Goal: Task Accomplishment & Management: Complete application form

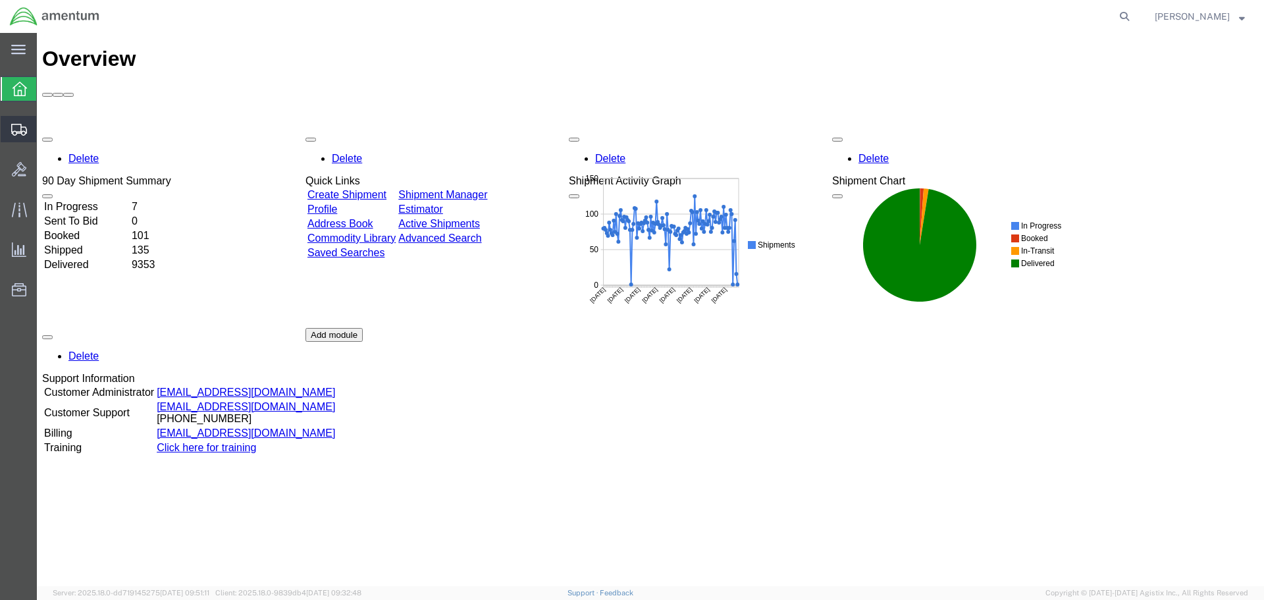
click at [0, 0] on span "Create Shipment" at bounding box center [0, 0] width 0 height 0
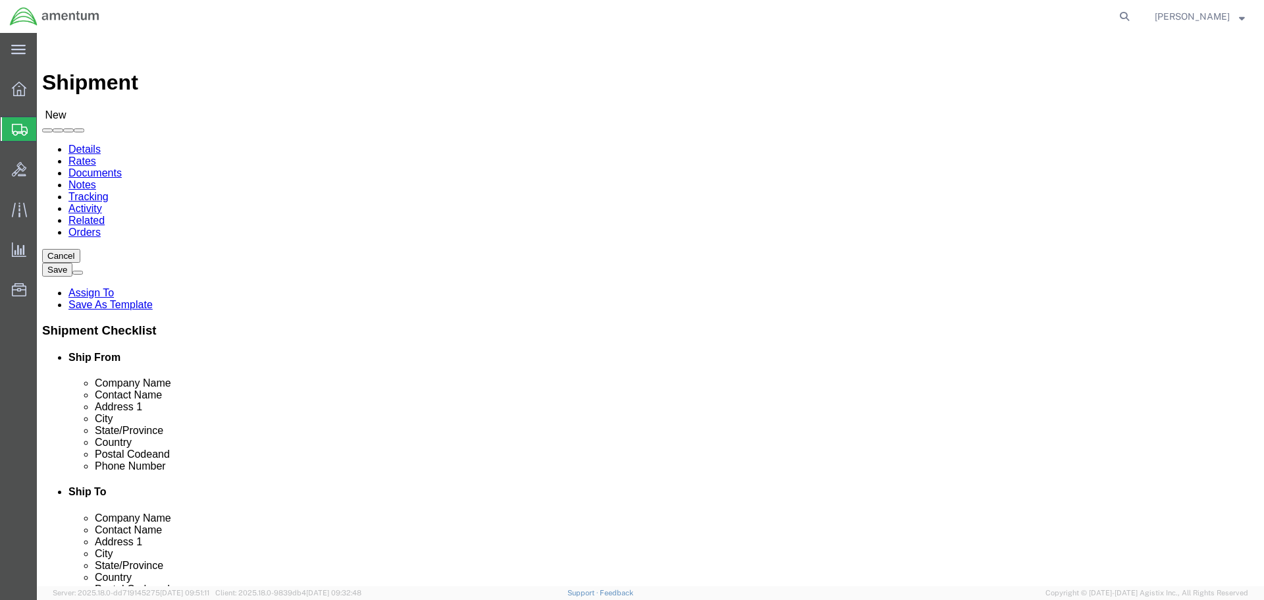
select select
type input "EFO"
select select "49831"
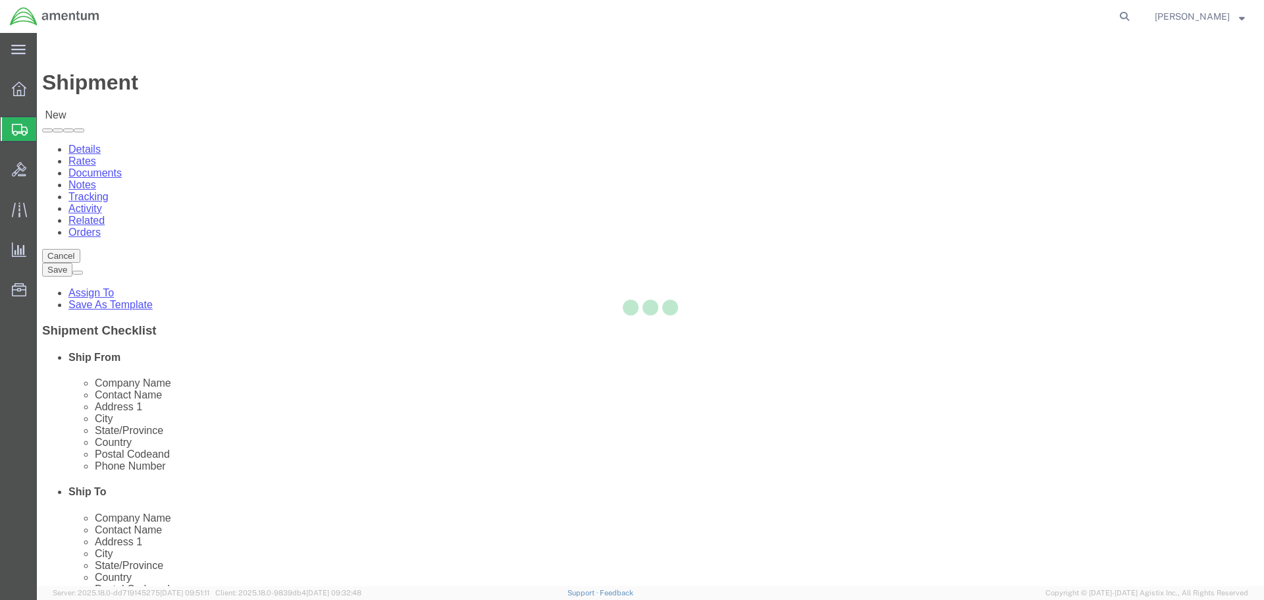
select select "[GEOGRAPHIC_DATA]"
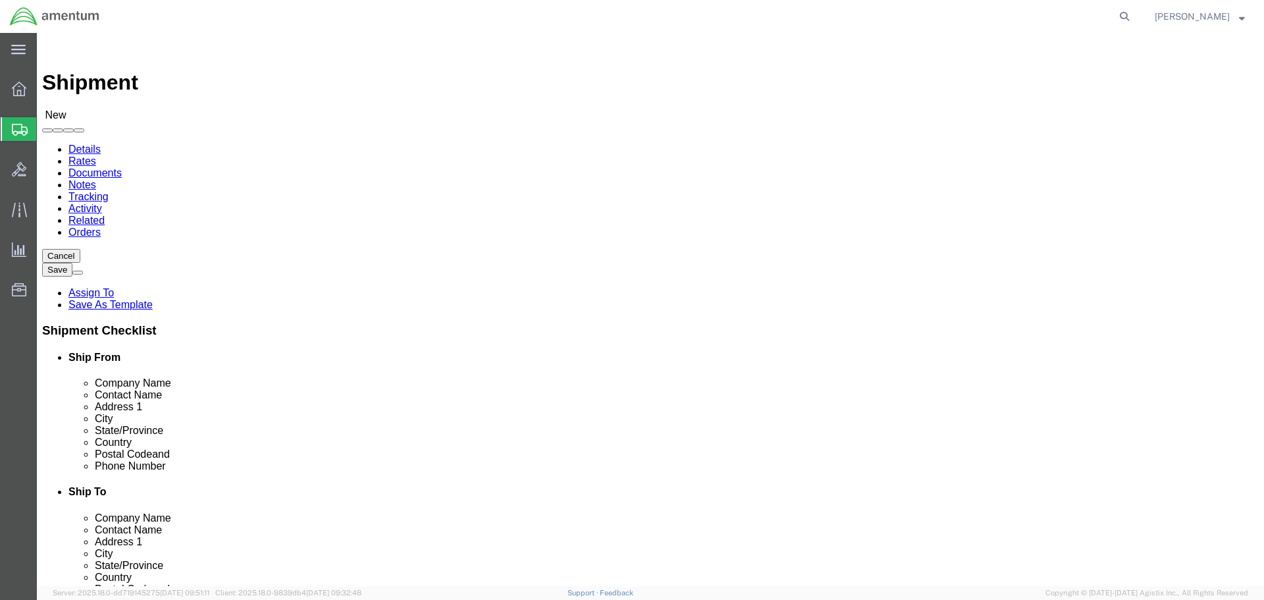
drag, startPoint x: 383, startPoint y: 476, endPoint x: 76, endPoint y: 496, distance: 307.4
click div "Location [GEOGRAPHIC_DATA], [GEOGRAPHIC_DATA] My Profile Location [PHONE_NUMBER…"
paste input "[PERSON_NAME].[PERSON_NAME]@associates."
type input "[PERSON_NAME][EMAIL_ADDRESS][PERSON_NAME][DOMAIN_NAME]"
click input "text"
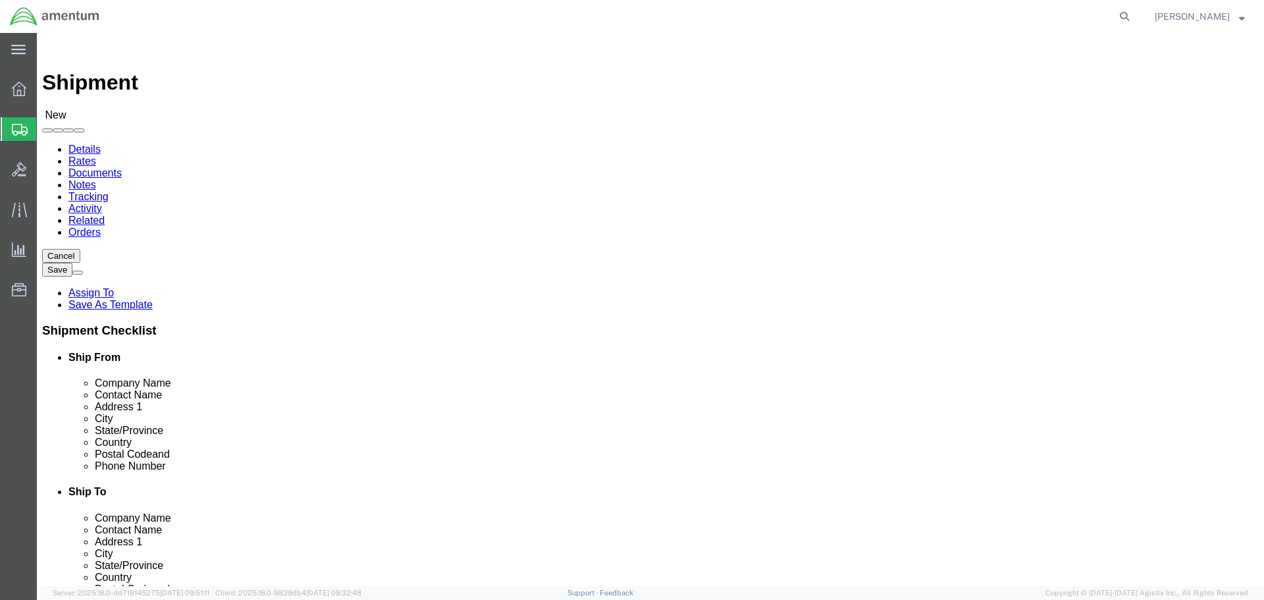
type input "PRIME IND"
click p "- PRIME INDUSTRIES - ([PERSON_NAME]) [STREET_ADDRESS]"
select select "GA"
type input "PRIME INDUSTRIES"
click input "text"
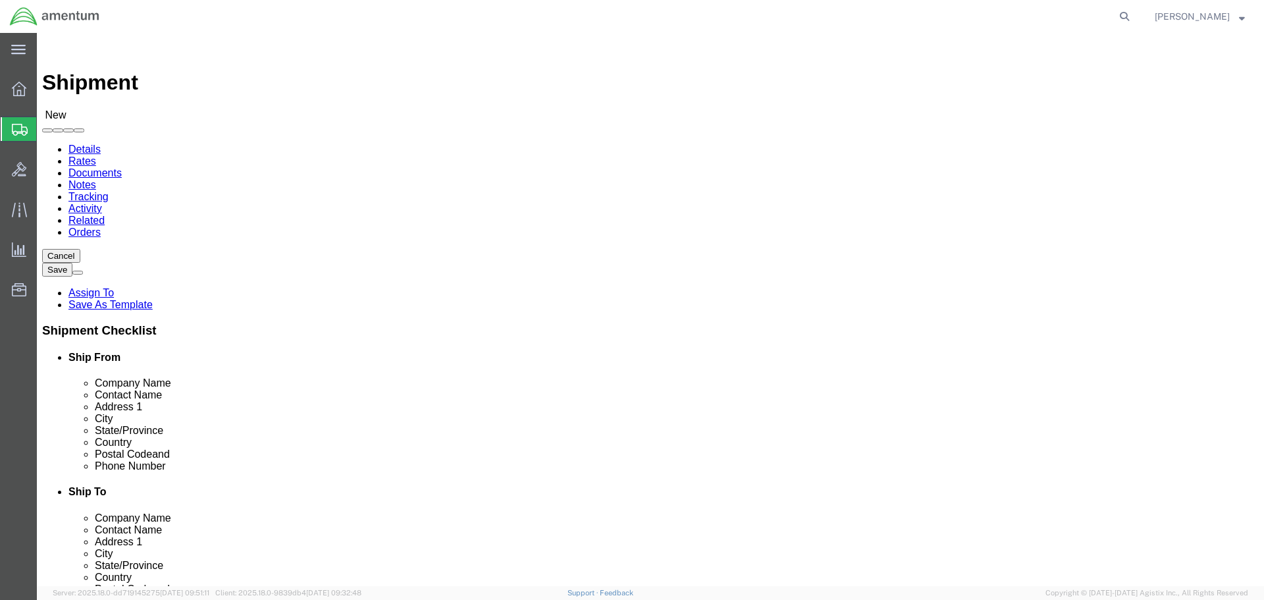
type input "M"
drag, startPoint x: 775, startPoint y: 271, endPoint x: 601, endPoint y: 278, distance: 174.0
click div "Contact Name CBP0043922"
type input "CBP0043922"
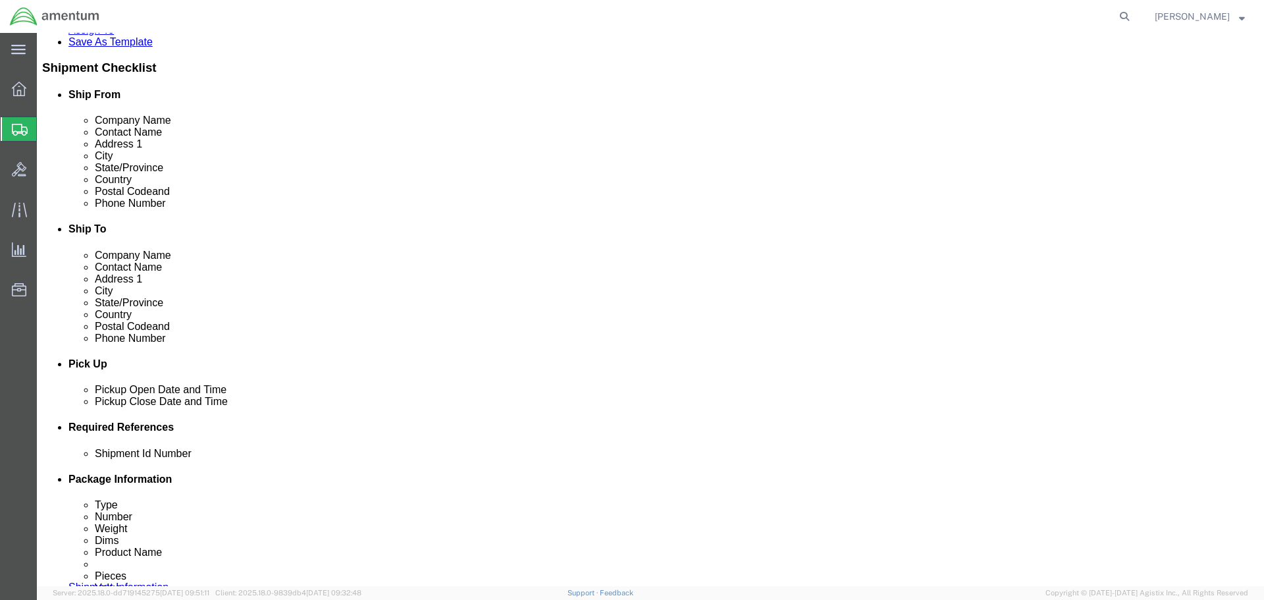
scroll to position [395, 0]
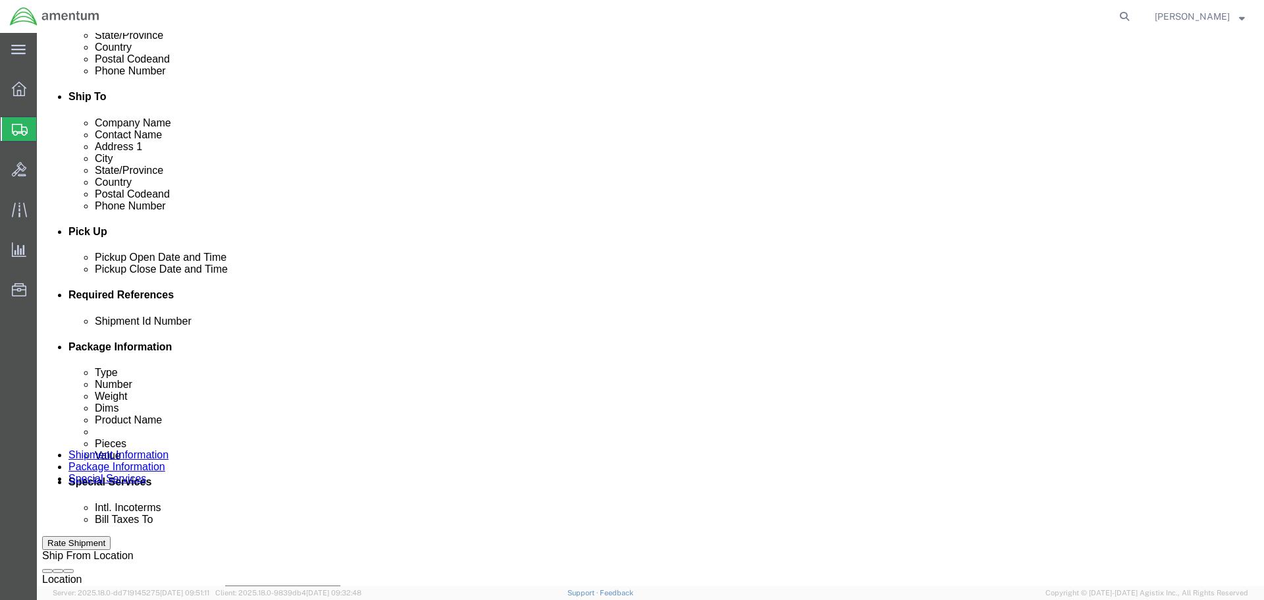
click button "Add reference"
click input "text"
paste input "CBP0043922"
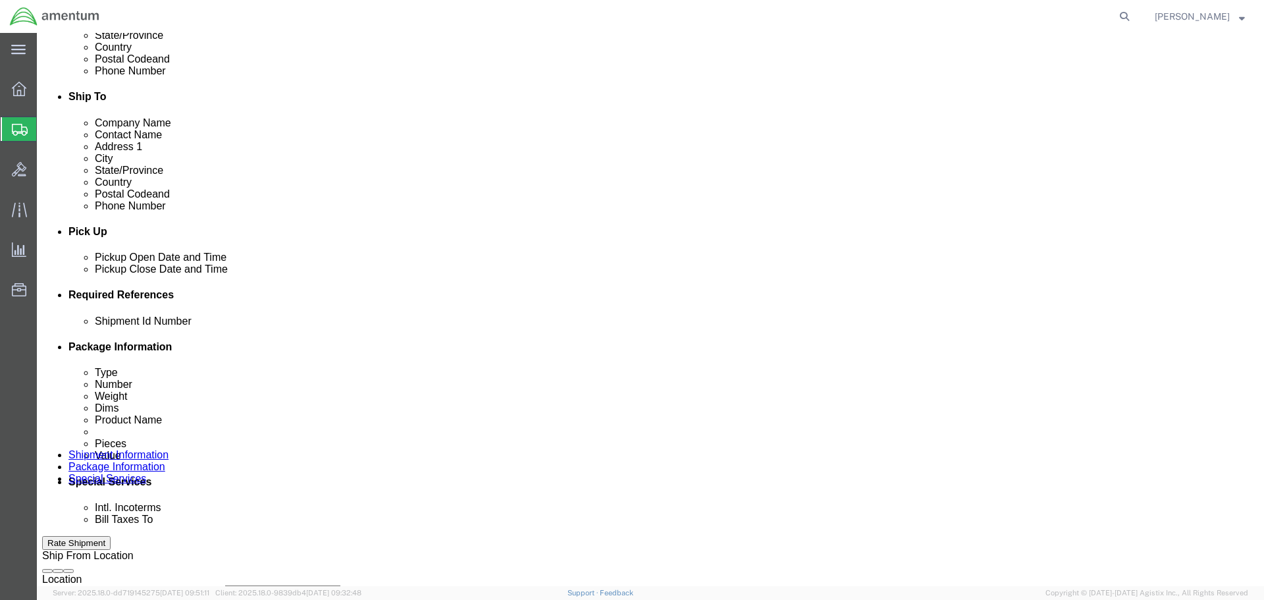
type input "CBP0043922"
select select "CUSTREF"
paste input "CBP0043922"
type input "CBP0043922"
select select "DEPT"
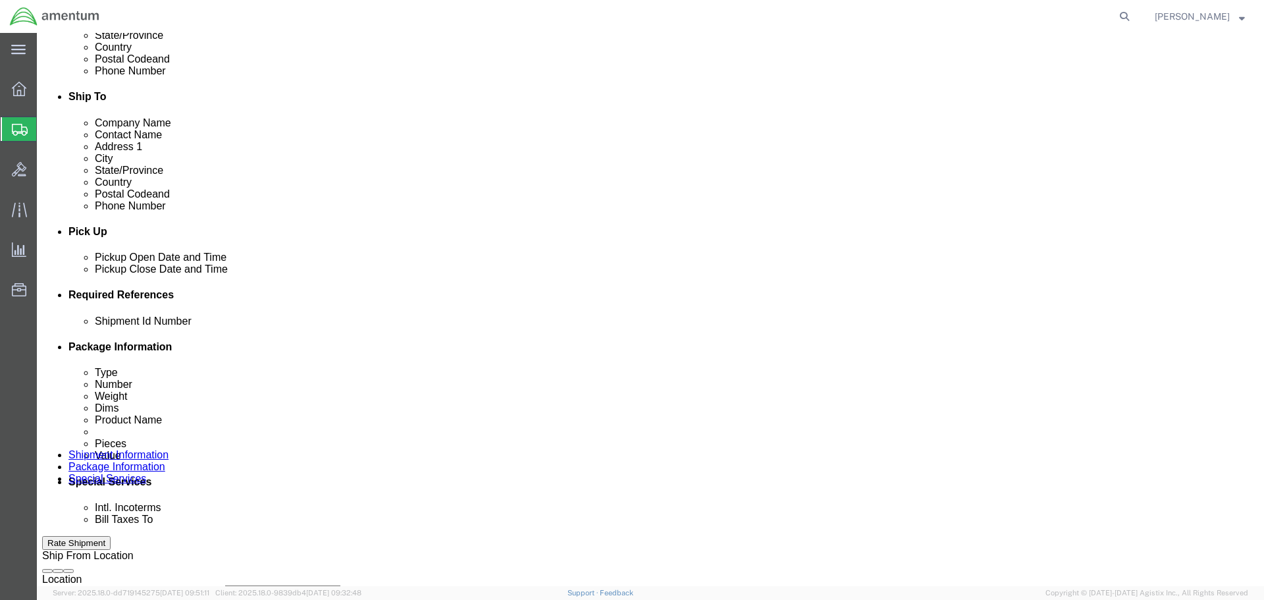
type input "CBP"
select select "PROJNUM"
type input "6118.03.03.2219.000.NLS.0000"
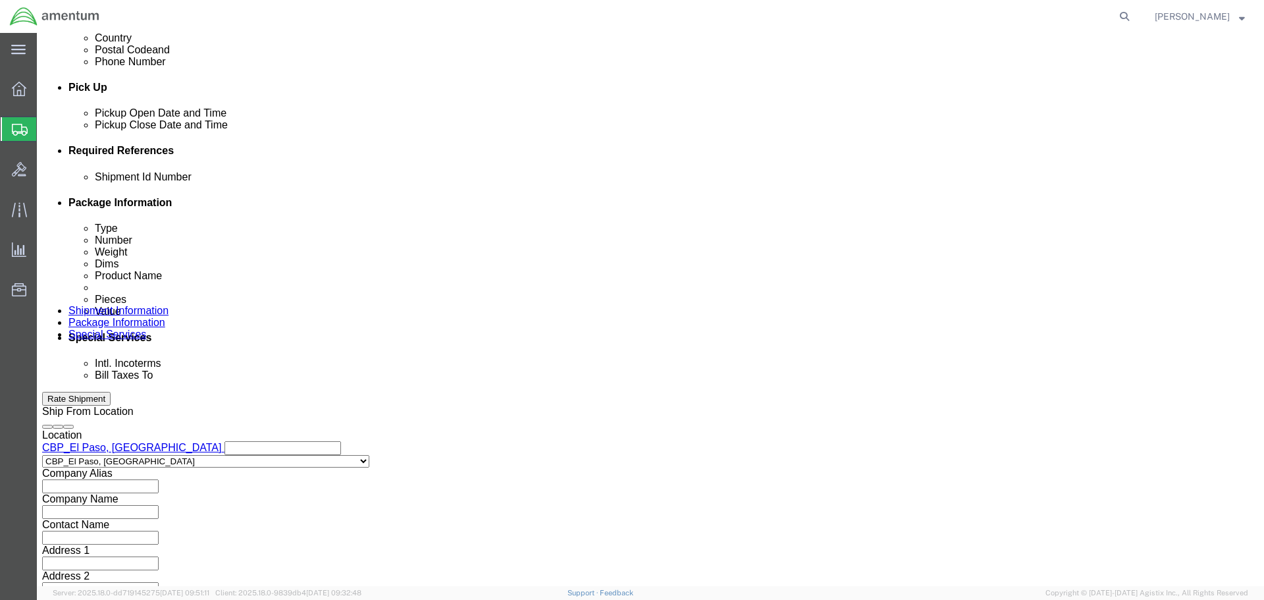
scroll to position [602, 0]
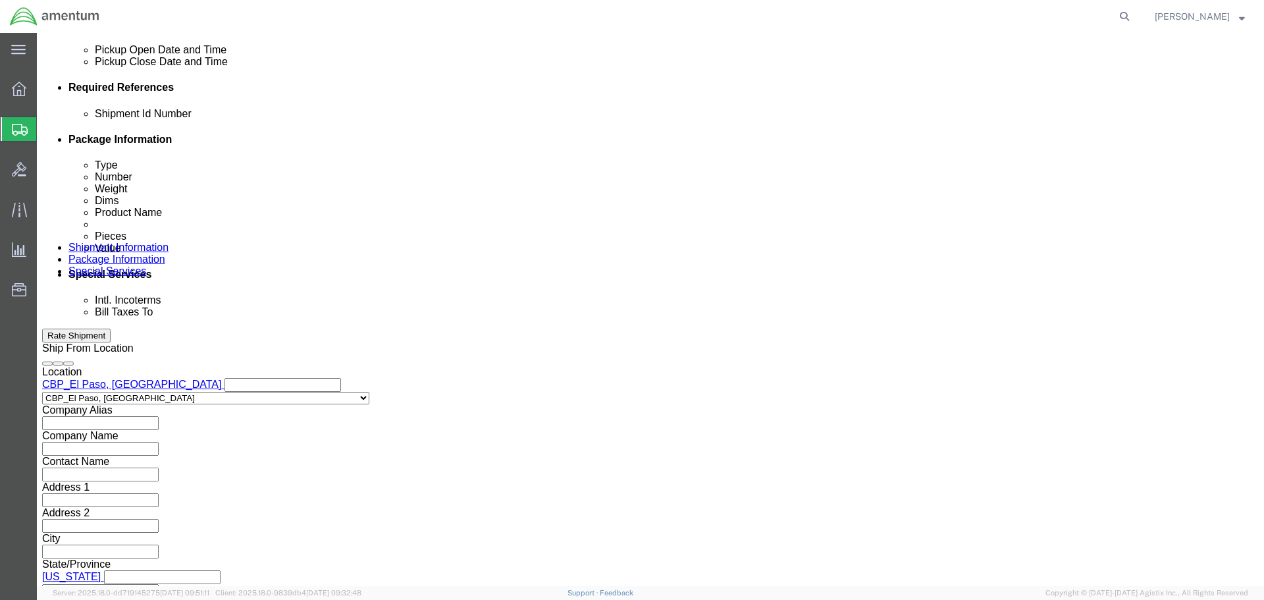
click button "Continue"
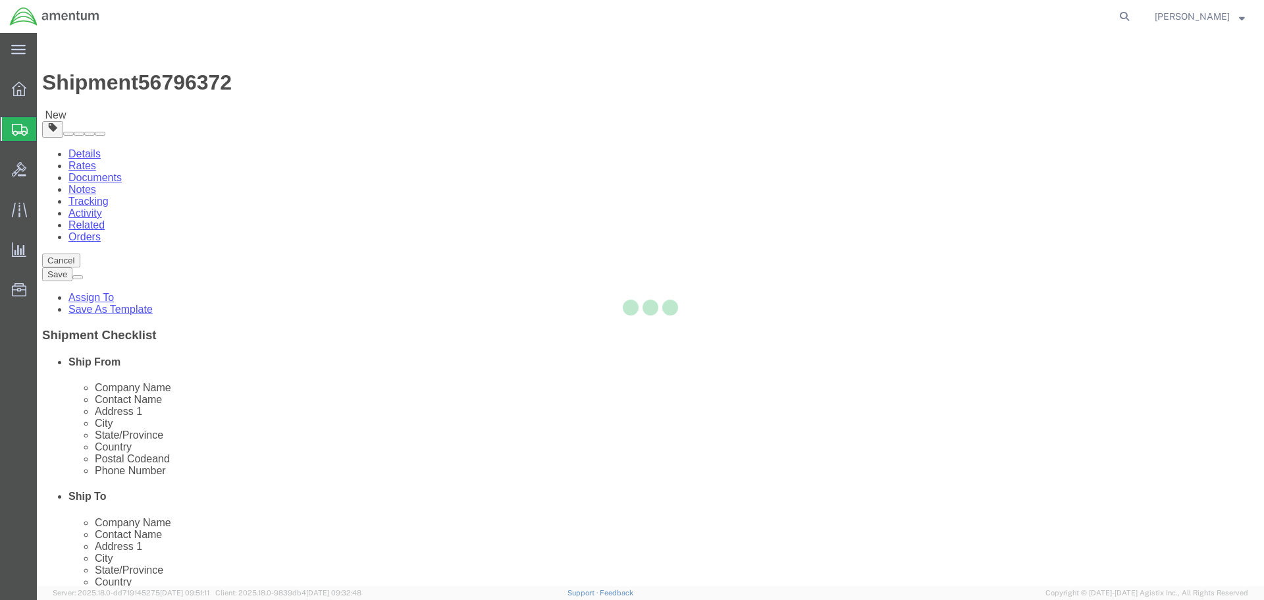
select select "CBOX"
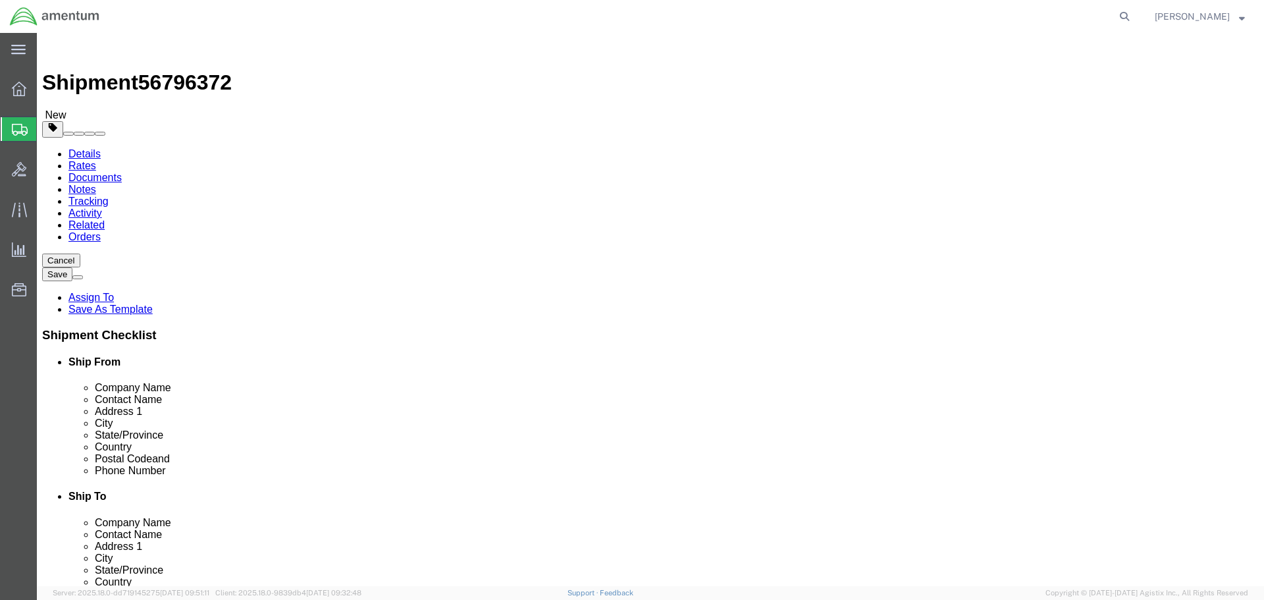
click input "1"
type input "12"
type input "10"
type input "8"
type input "2"
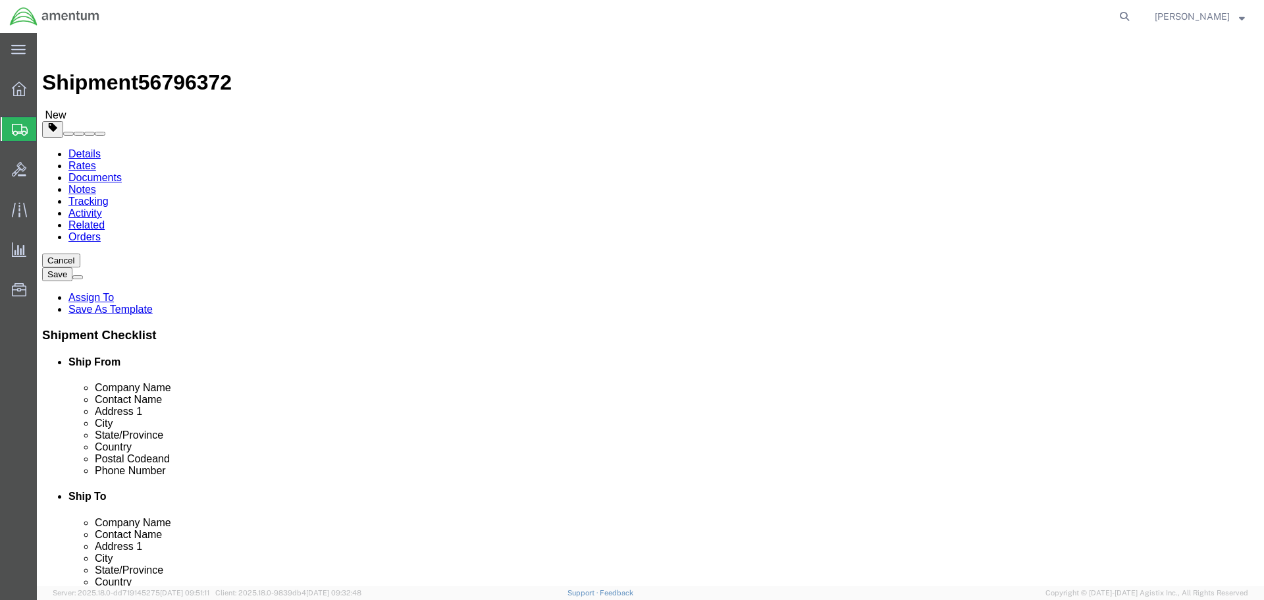
click link "Add Content"
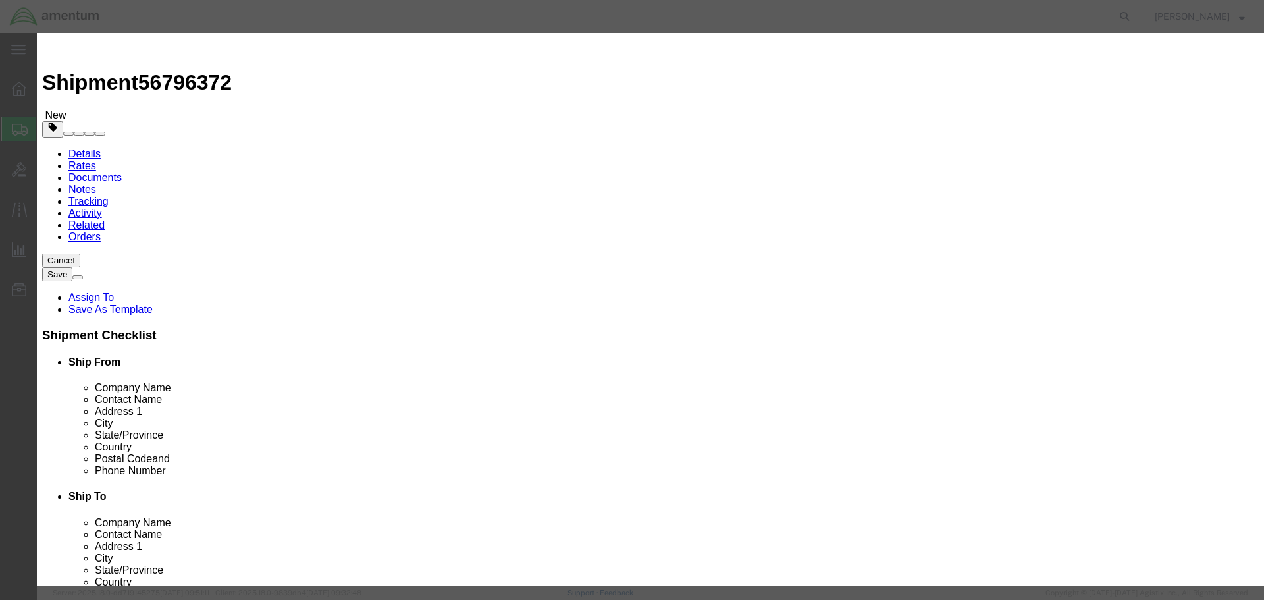
click input "text"
type input "AIRCRAFT PARTS"
type input "1"
type input "100"
select select "USD"
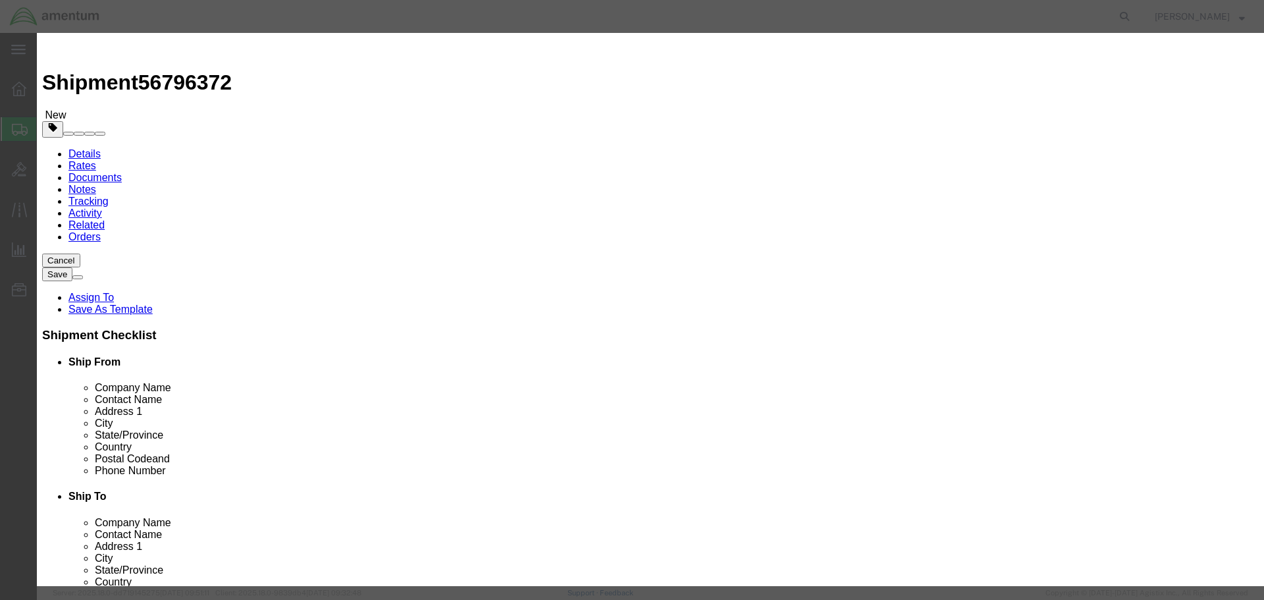
click button "Save & Close"
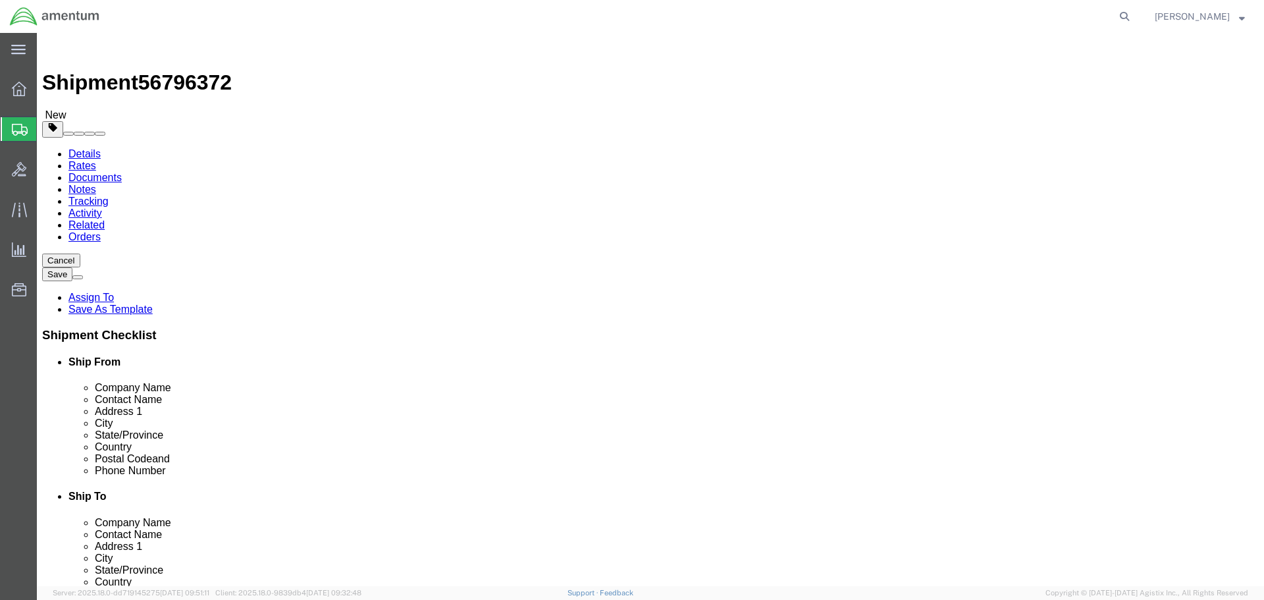
click button "Rate Shipment"
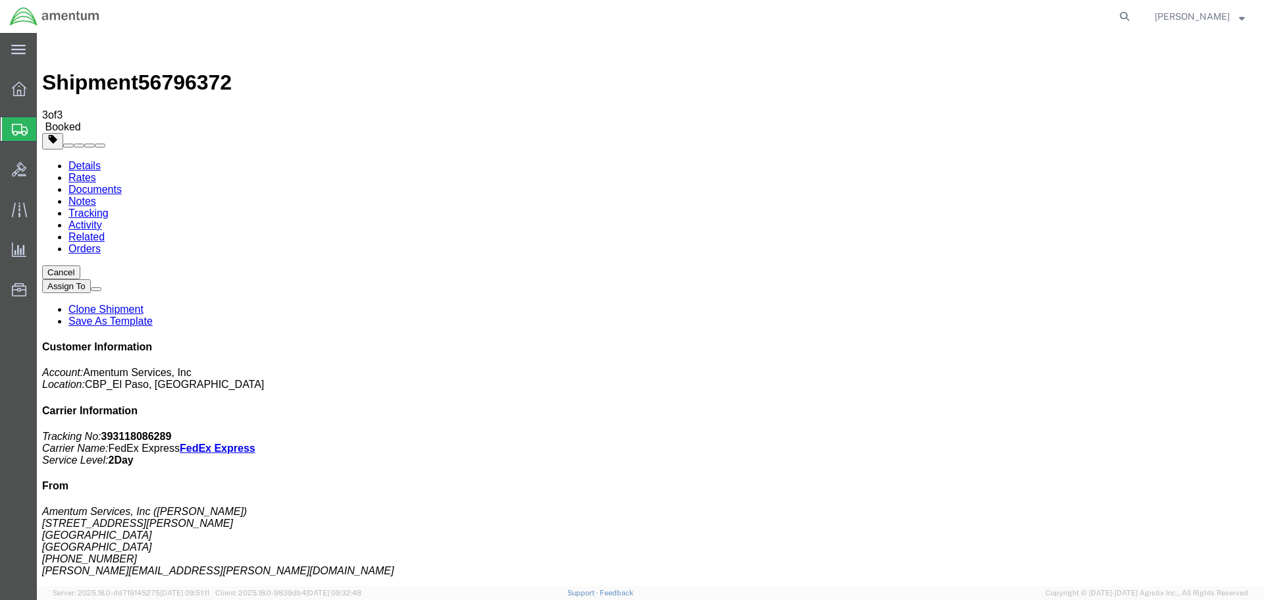
click at [144, 304] on link "Clone Shipment" at bounding box center [105, 309] width 75 height 11
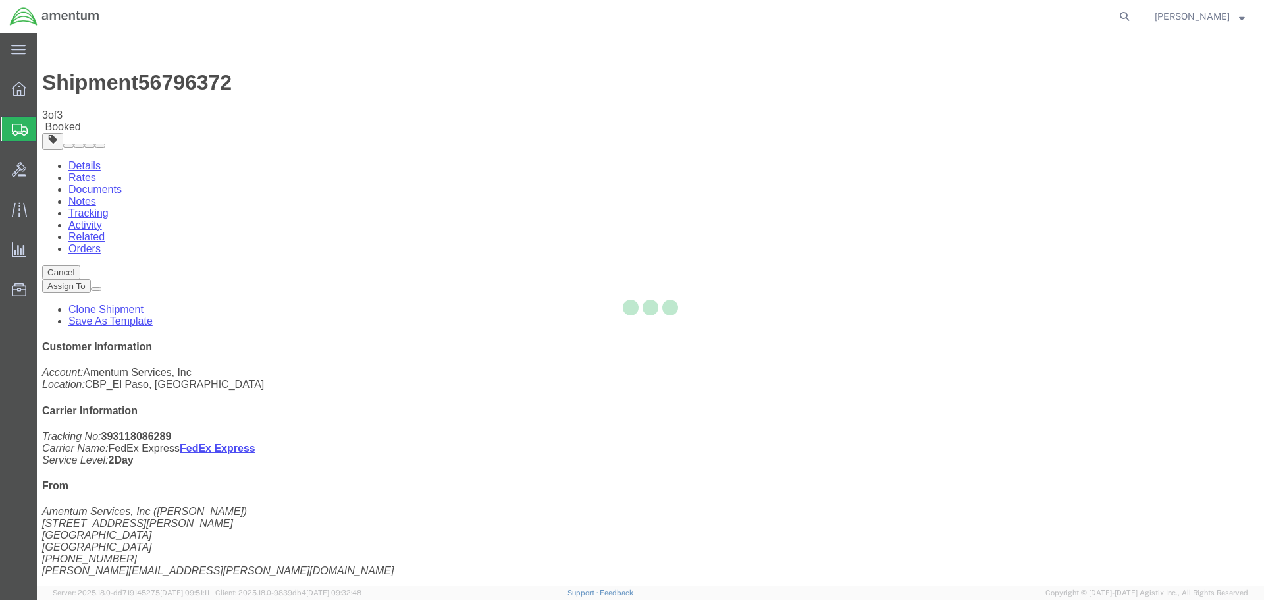
select select "49831"
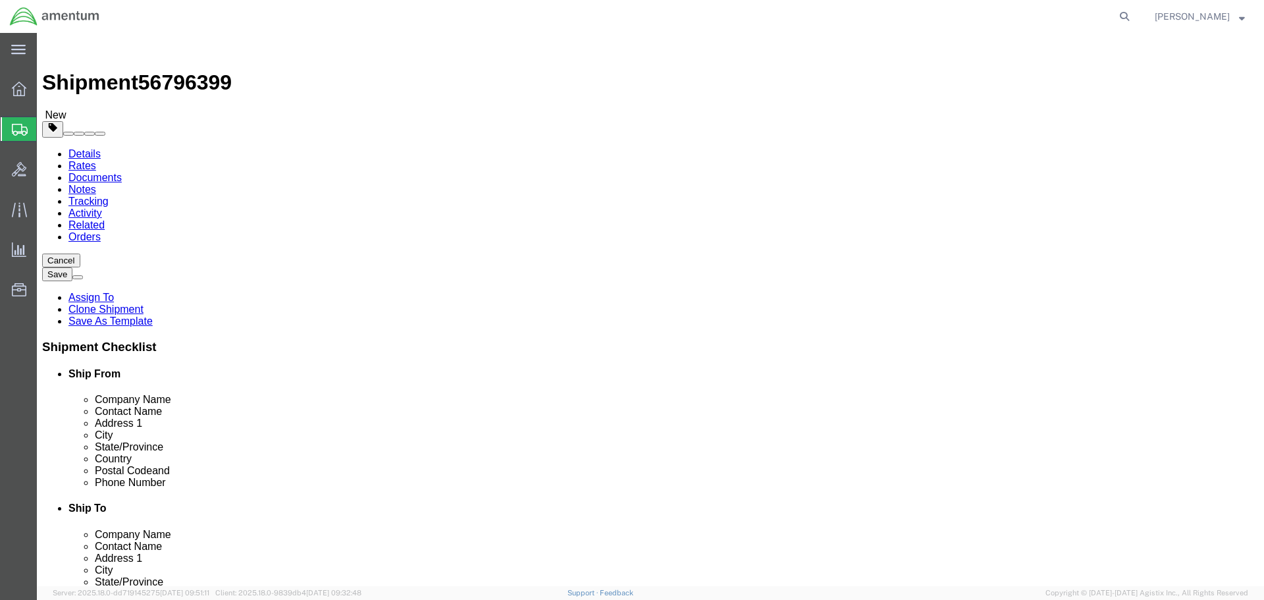
click div "Location Select Select My Profile Location [PHONE_NUMBER] [PHONE_NUMBER] [PHONE…"
click input "PRIME INDUSTRIES"
type input "P"
type input "PRECISION"
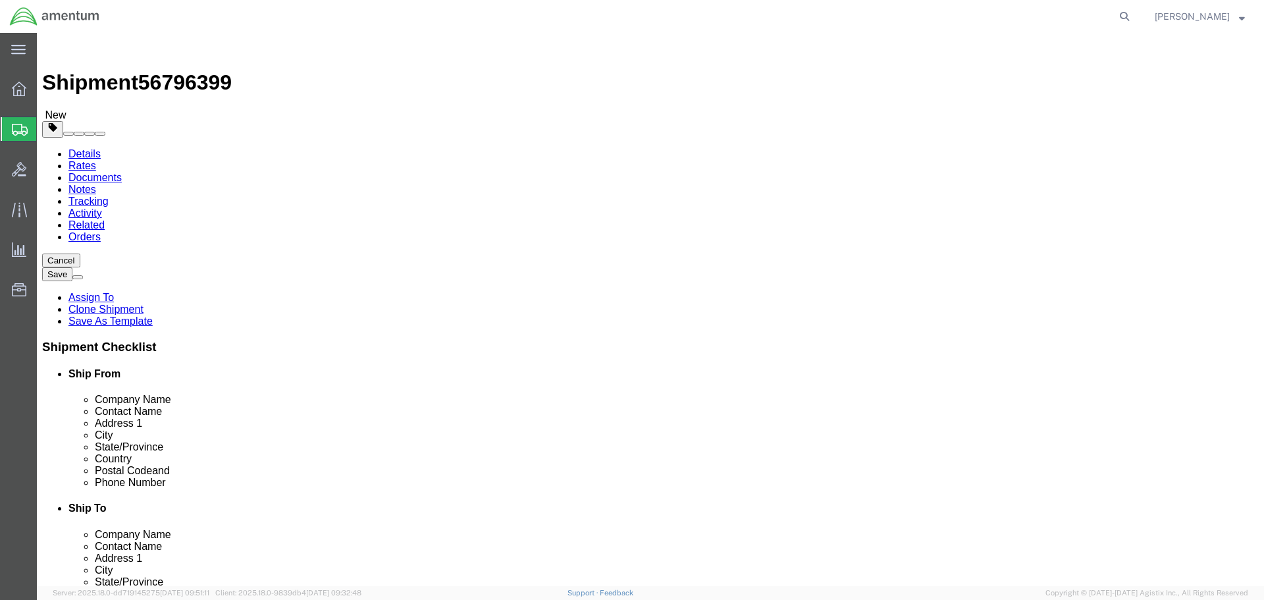
click p "- PRECISION AVIATION GROUP INC - ([PERSON_NAME]) [STREET_ADDRESS]"
type input "30349"
type input "[PHONE_NUMBER]"
select select "GA"
type input "PRECISION AVIATION GROUP INC"
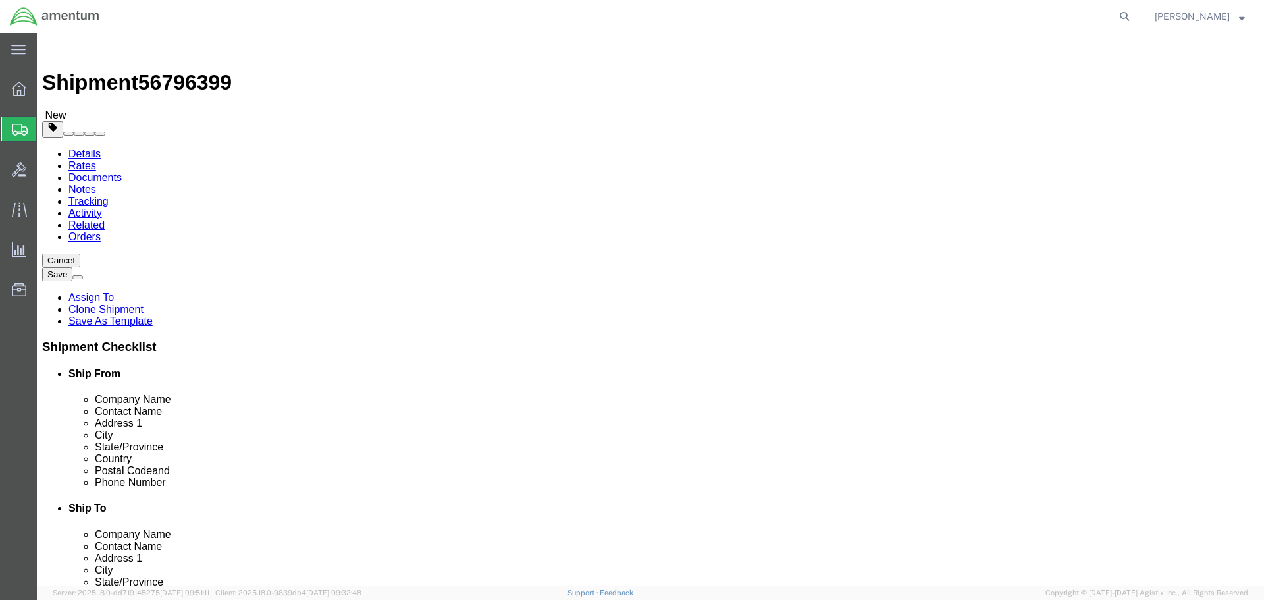
click input "CBP0043922"
type input "K"
click input "text"
type input ","
click input "text"
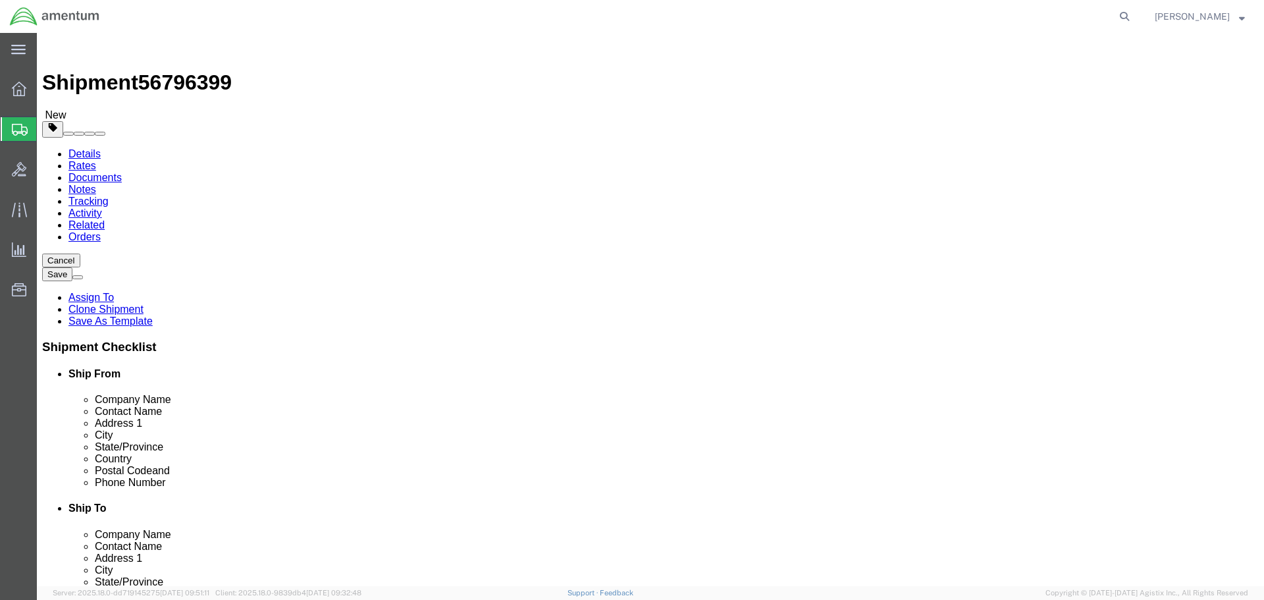
drag, startPoint x: 803, startPoint y: 275, endPoint x: 624, endPoint y: 277, distance: 179.1
click div "Contact Name CBP0043913 CBP0"
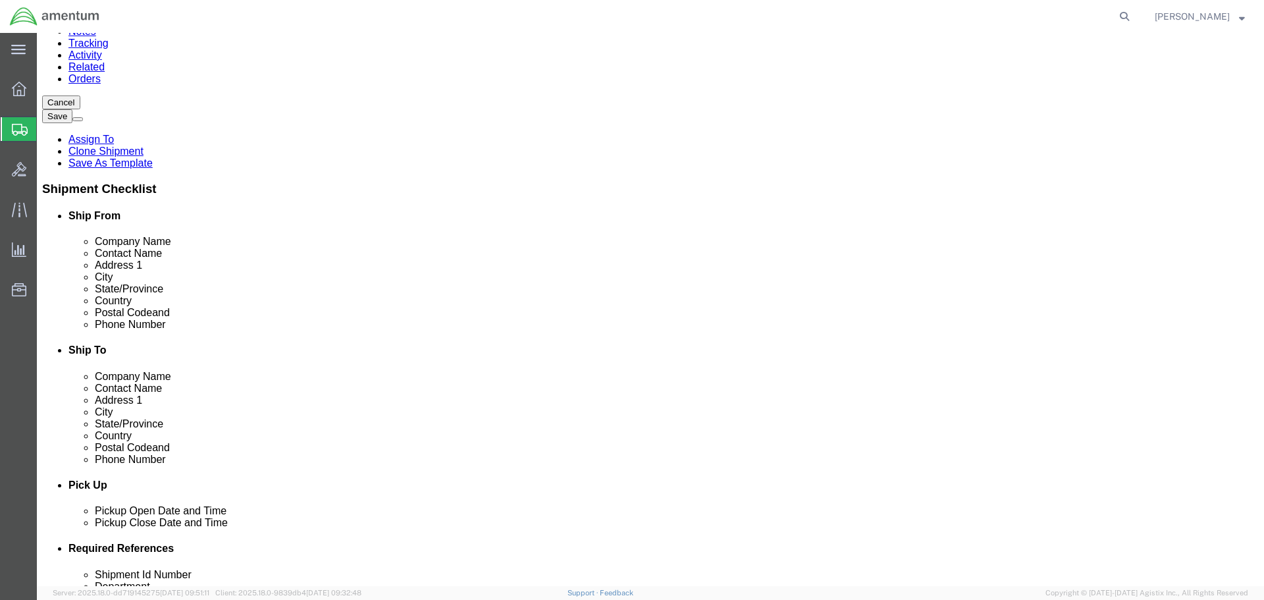
scroll to position [329, 0]
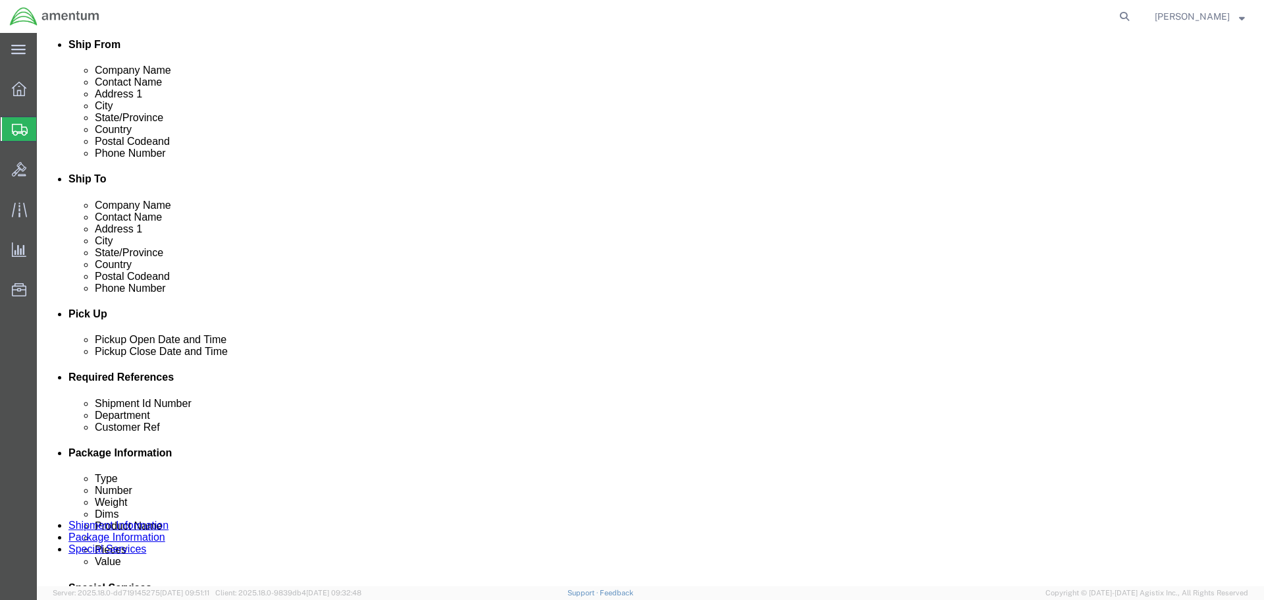
type input "CBP0043913"
click input "CBP0043922"
paste input "13"
type input "CBP0043913"
paste input "13"
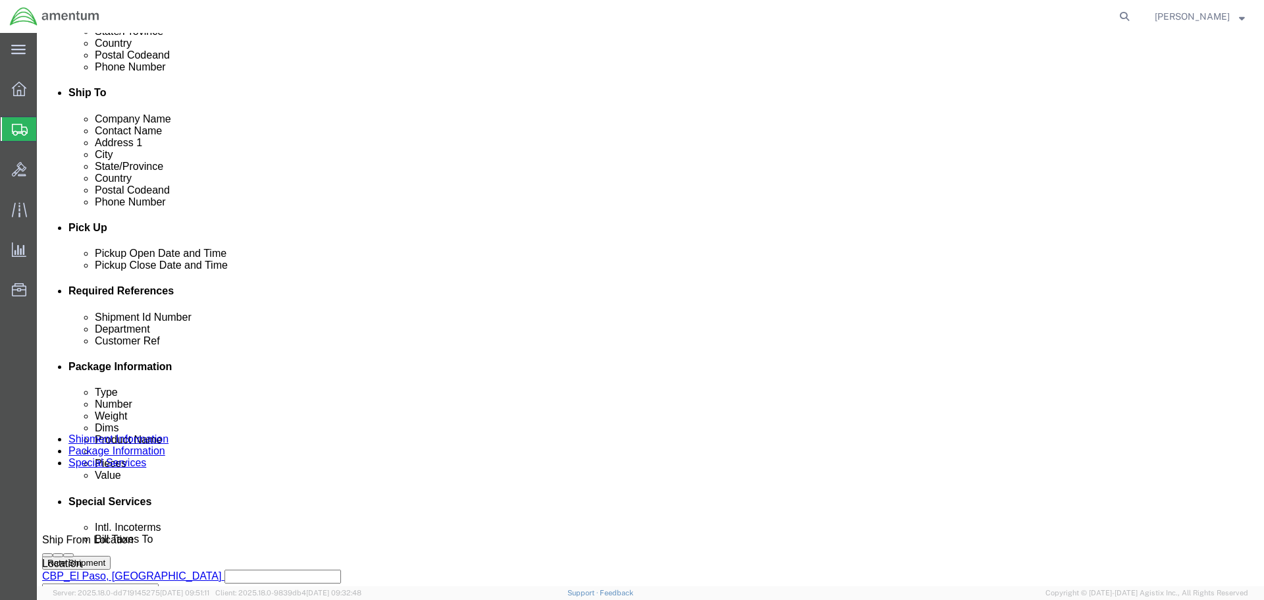
scroll to position [602, 0]
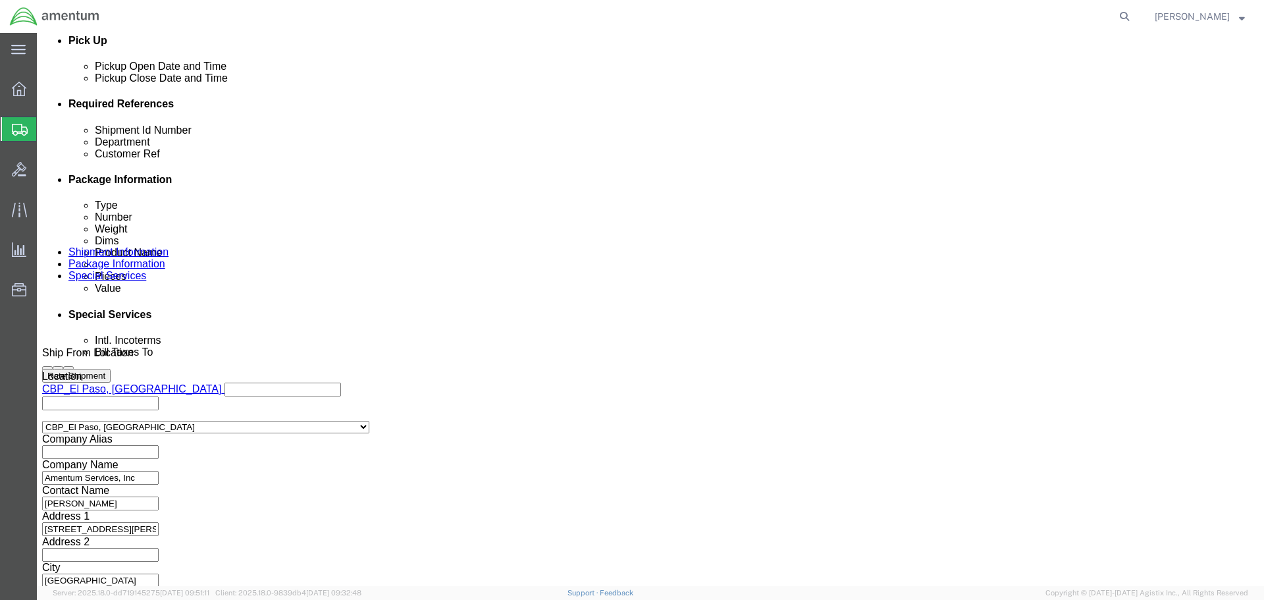
type input "CBP0043913"
click button "Continue"
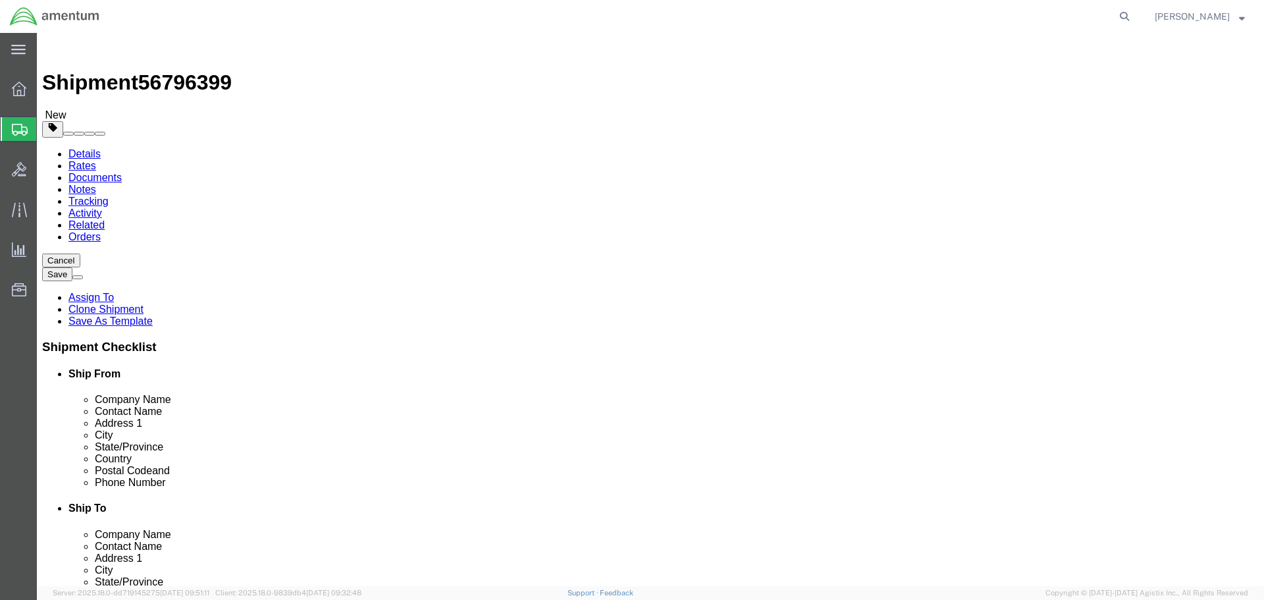
click input "1"
type input "17"
type input "12"
type input "18"
type input "15"
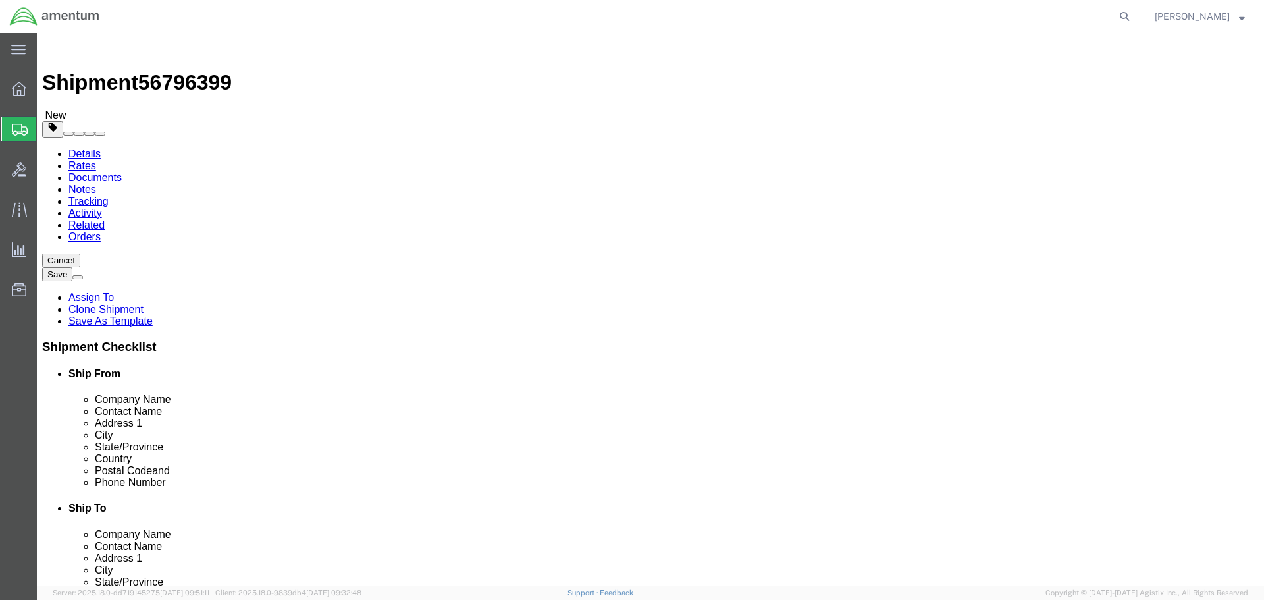
click button "Rate Shipment"
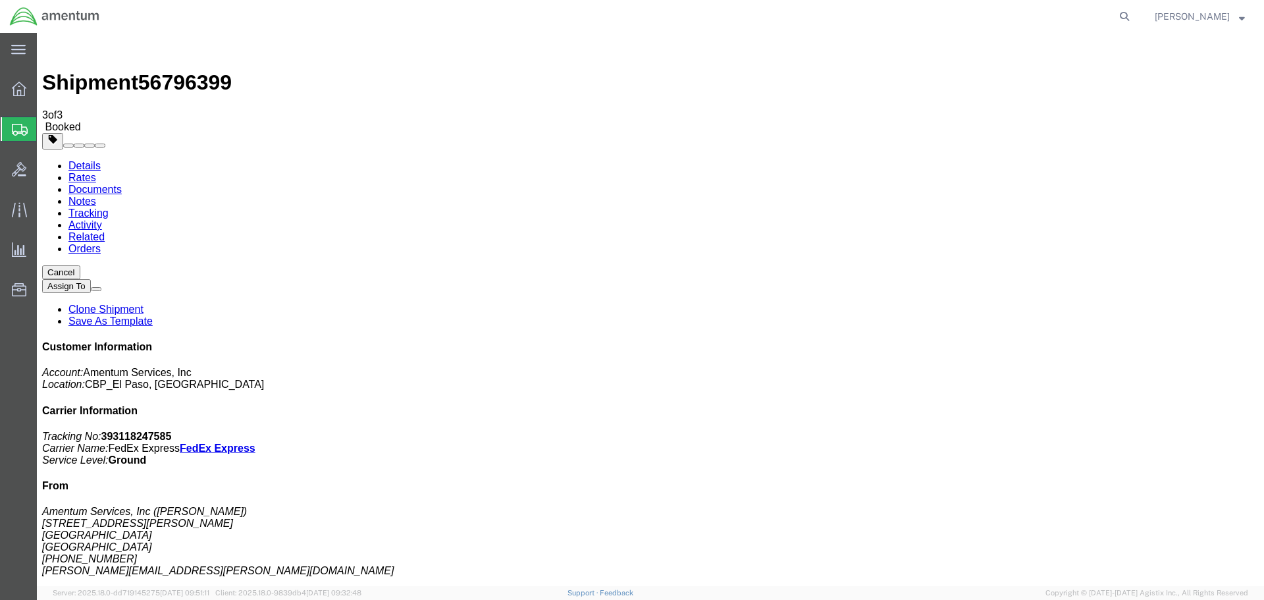
click at [144, 304] on link "Clone Shipment" at bounding box center [105, 309] width 75 height 11
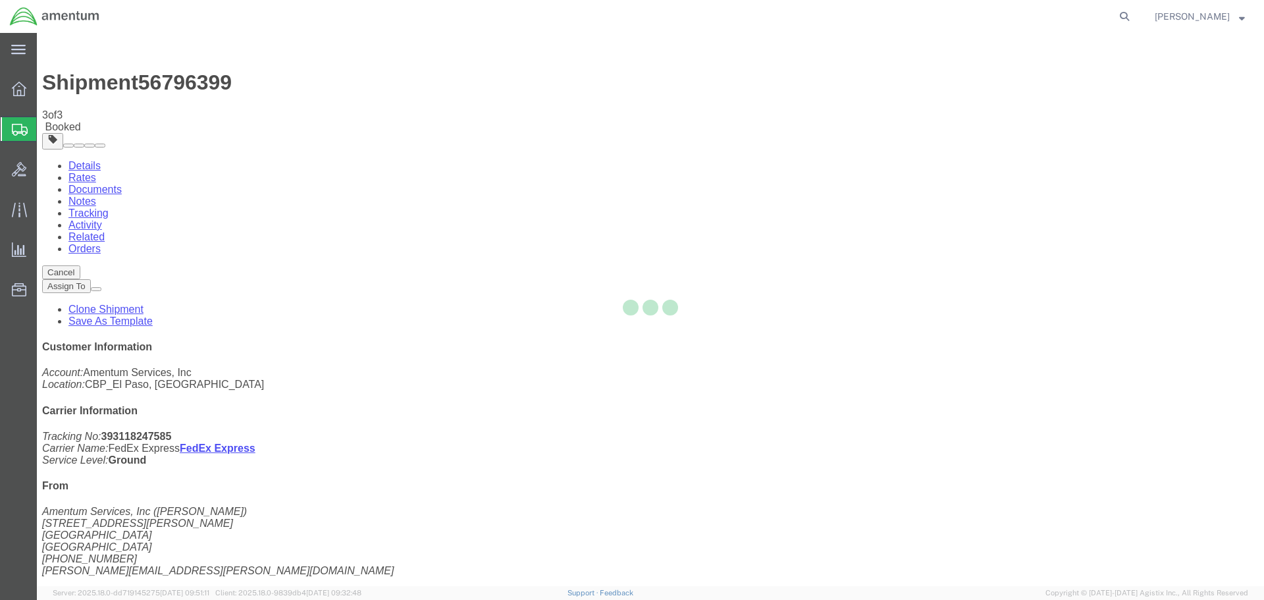
select select "49831"
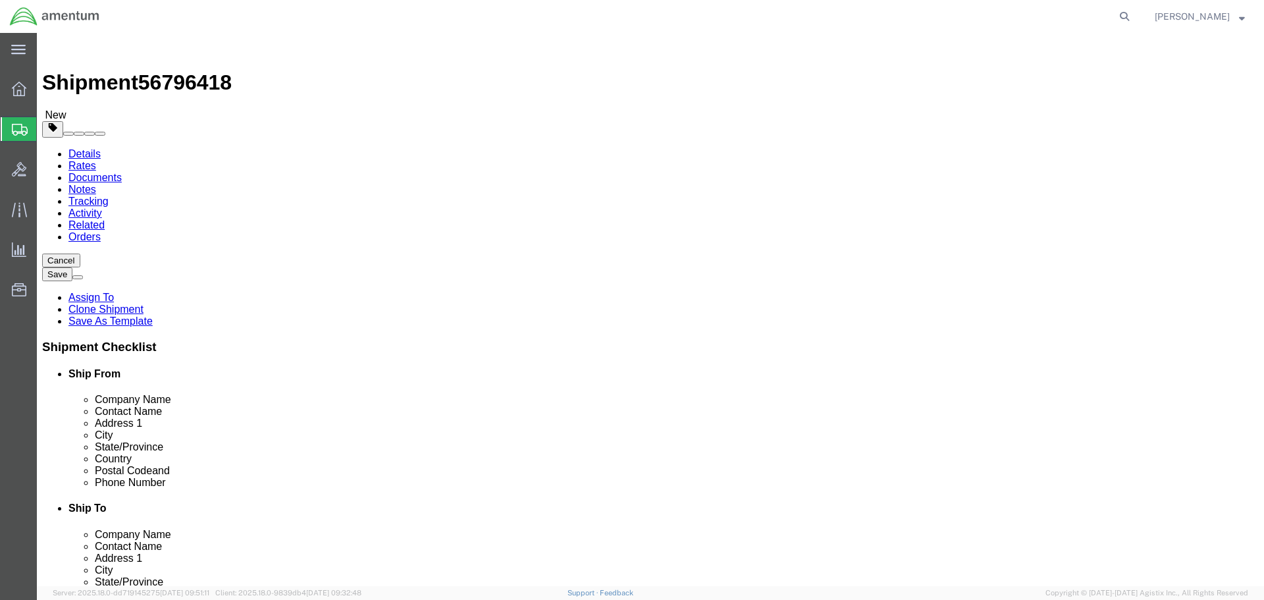
click input "CBP0043913"
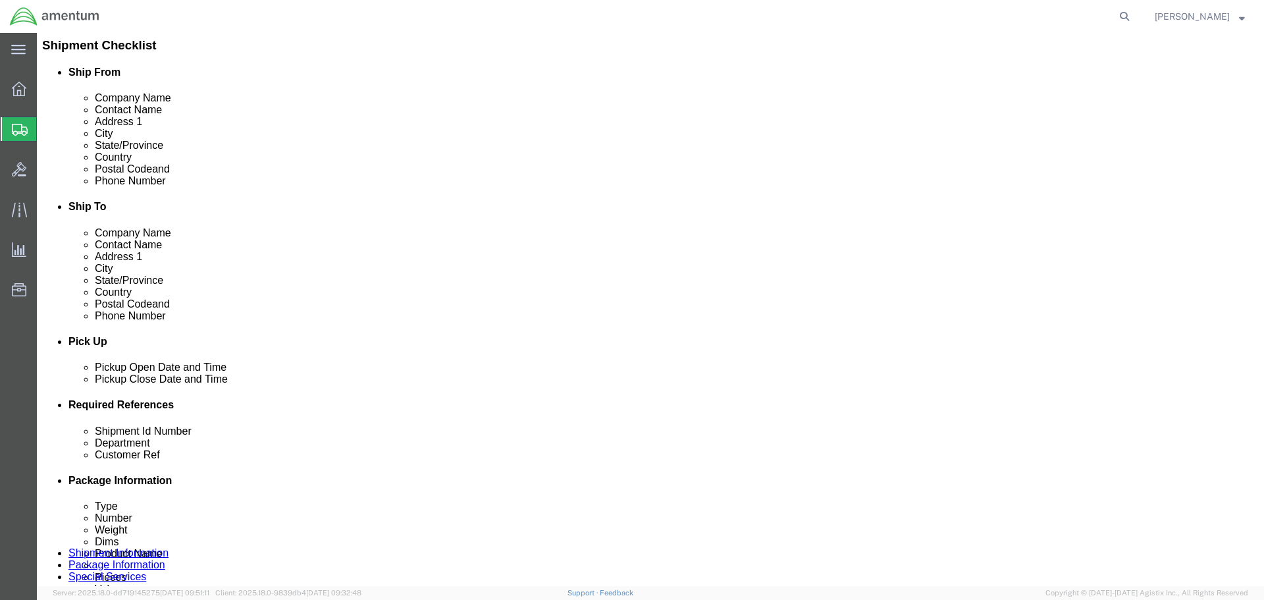
scroll to position [602, 0]
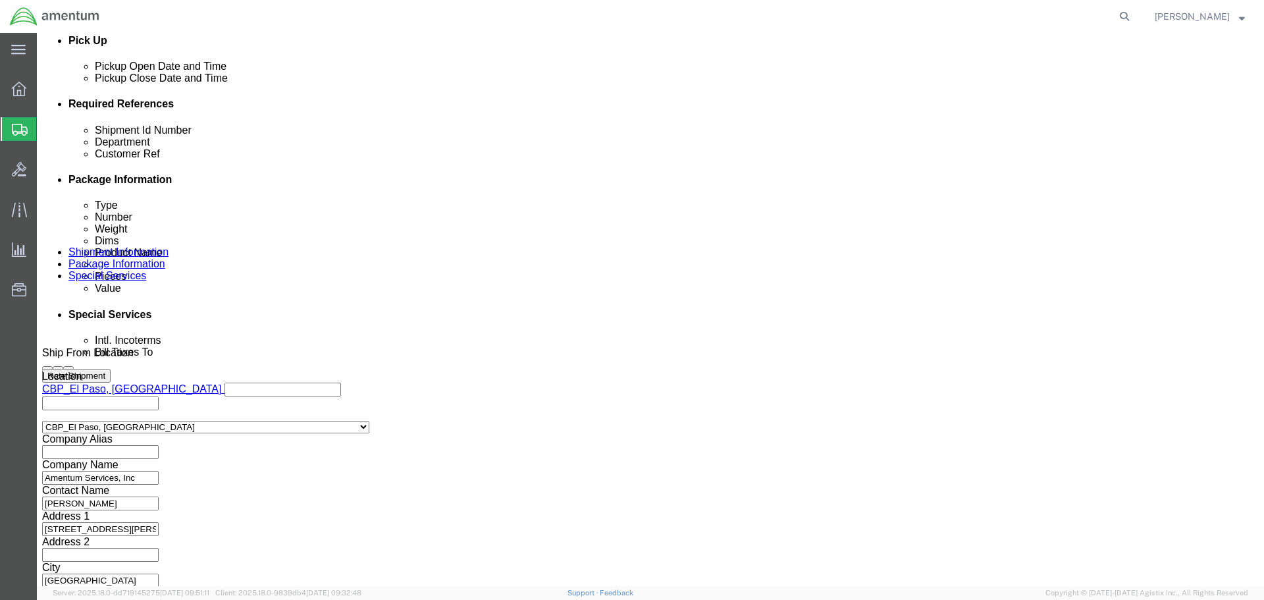
type input "CBP0043914"
click input "CBP0043913"
type input "CBP0043914"
click input "CBP0043913"
type input "CBP0043914"
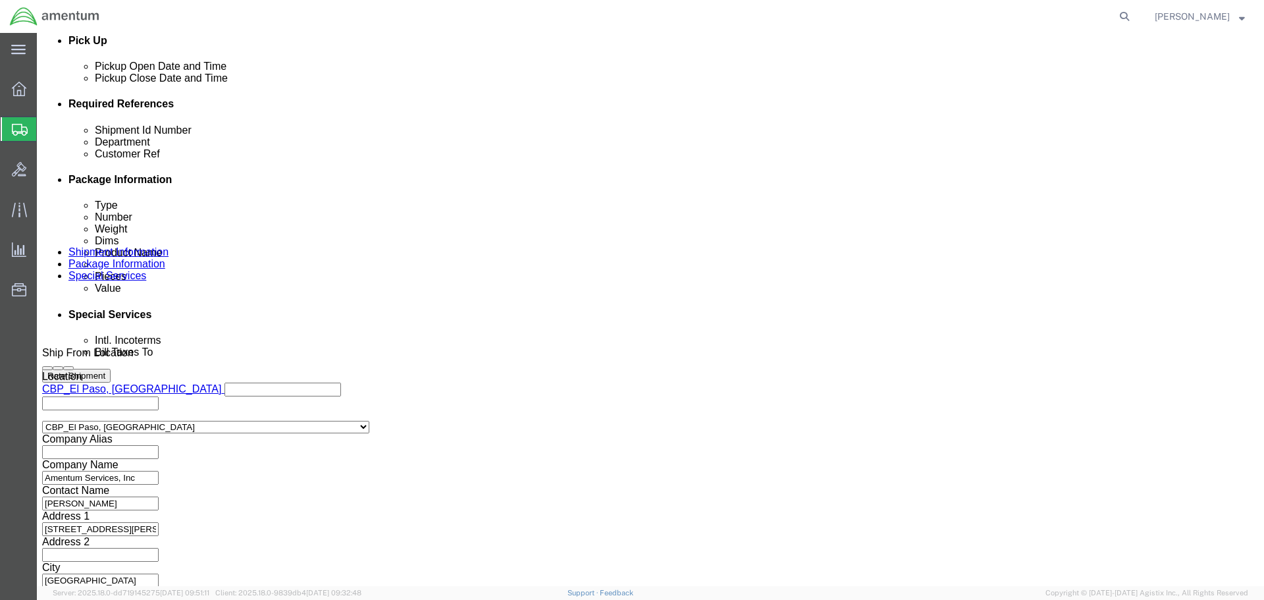
click button "Continue"
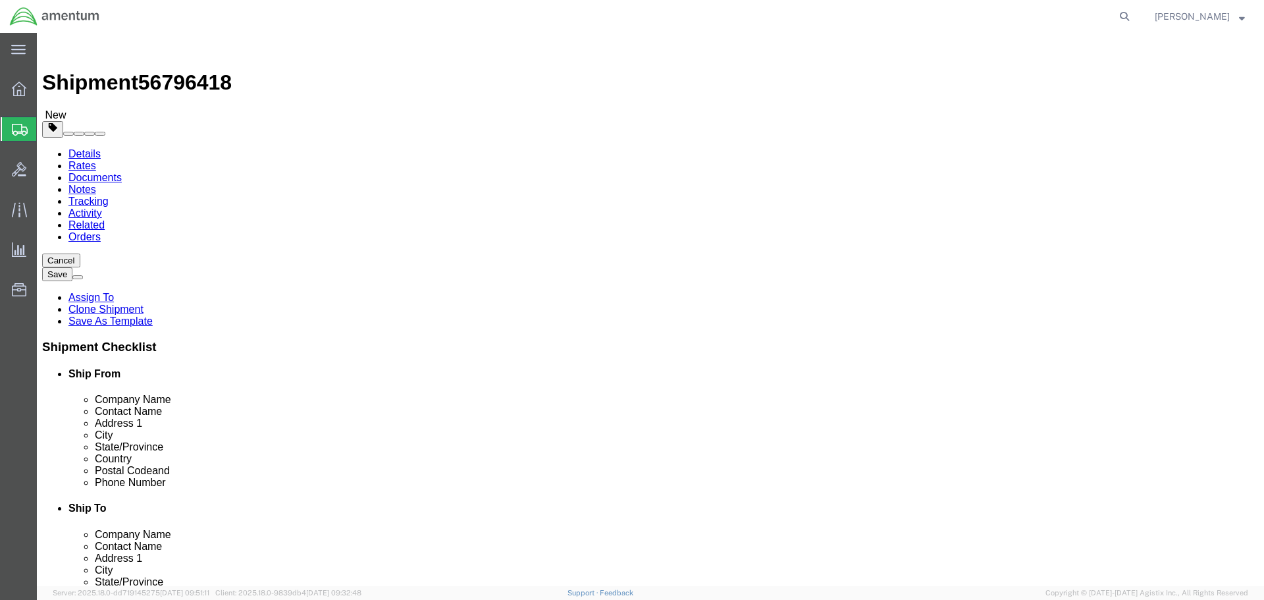
click input "1"
type input "18"
type input "15"
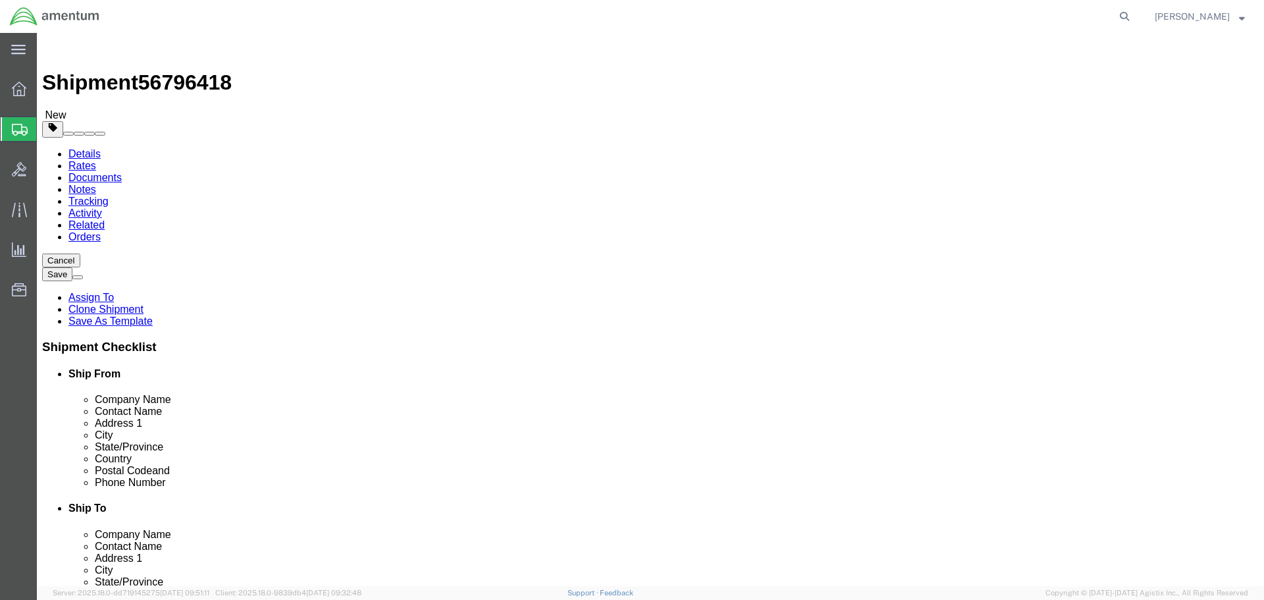
click button "Rate Shipment"
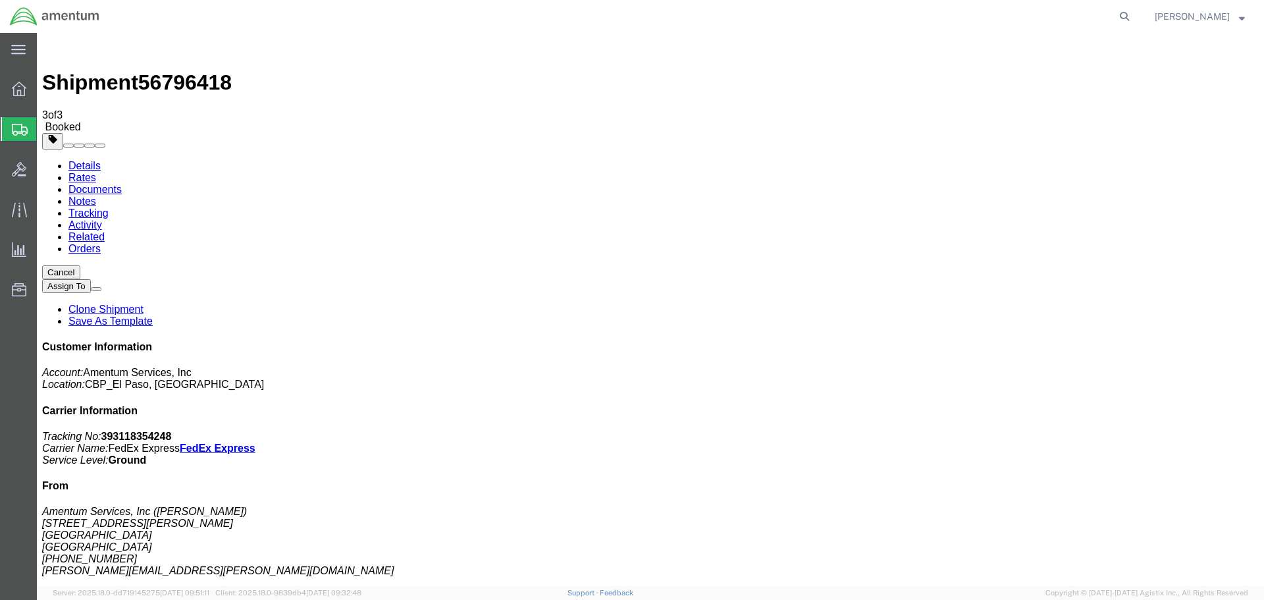
drag, startPoint x: 105, startPoint y: 229, endPoint x: 885, endPoint y: 451, distance: 811.1
click at [144, 304] on link "Clone Shipment" at bounding box center [105, 309] width 75 height 11
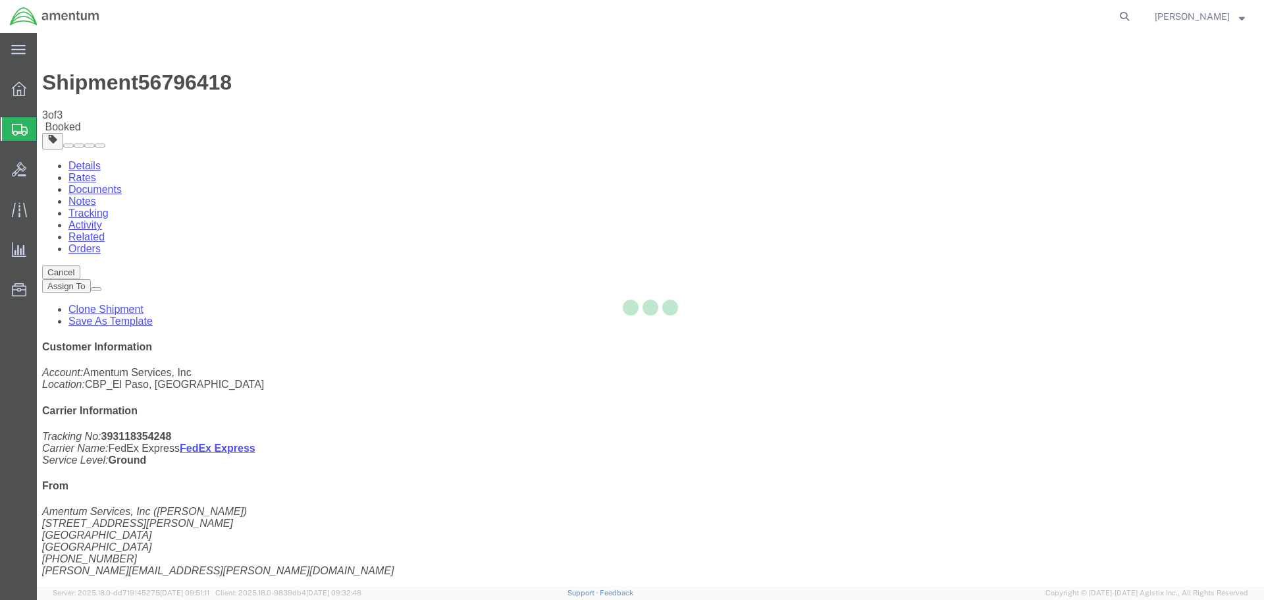
select select "49831"
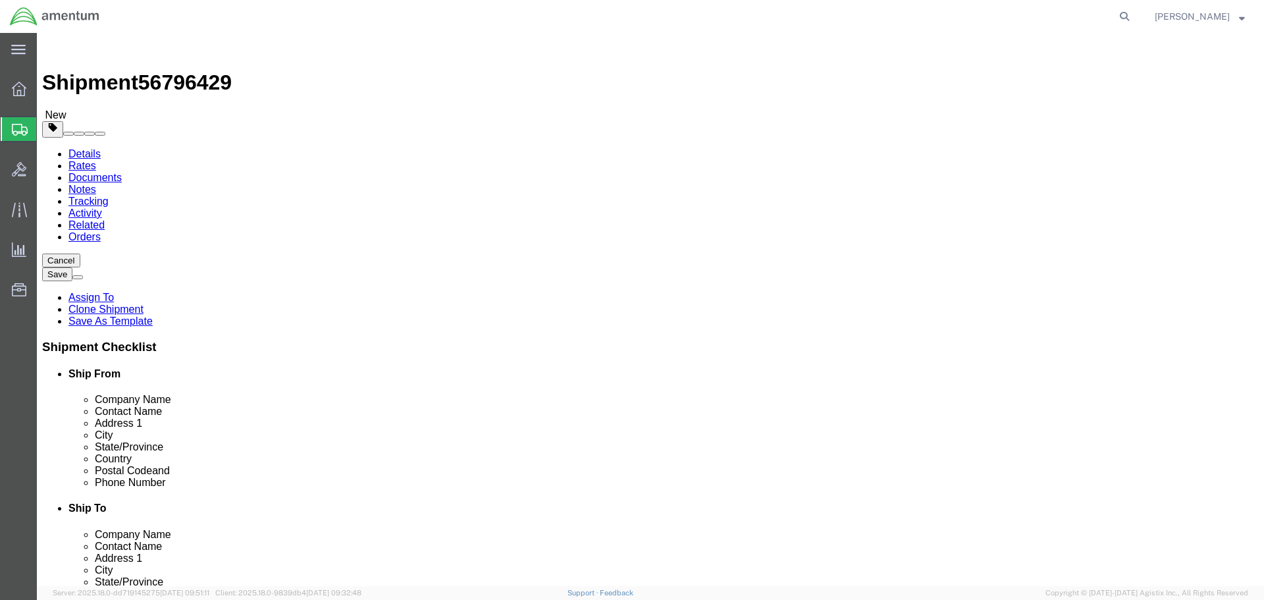
click input "CBP0043914"
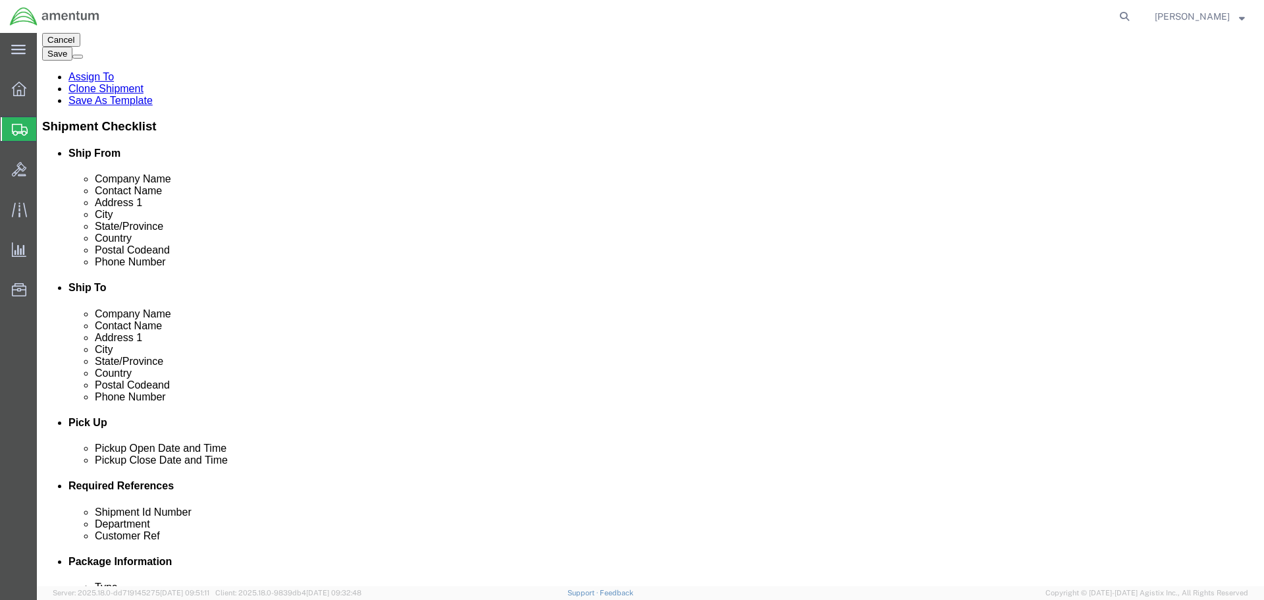
scroll to position [527, 0]
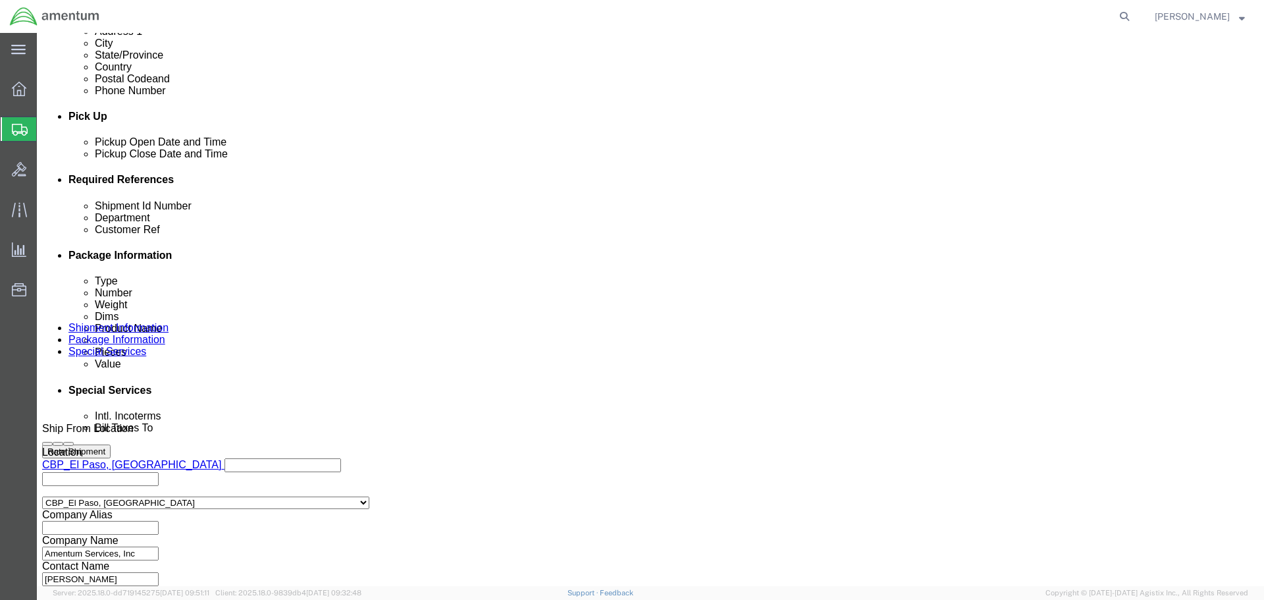
type input "CBP0043911"
click input "CBP0043914"
type input "CBP0043911"
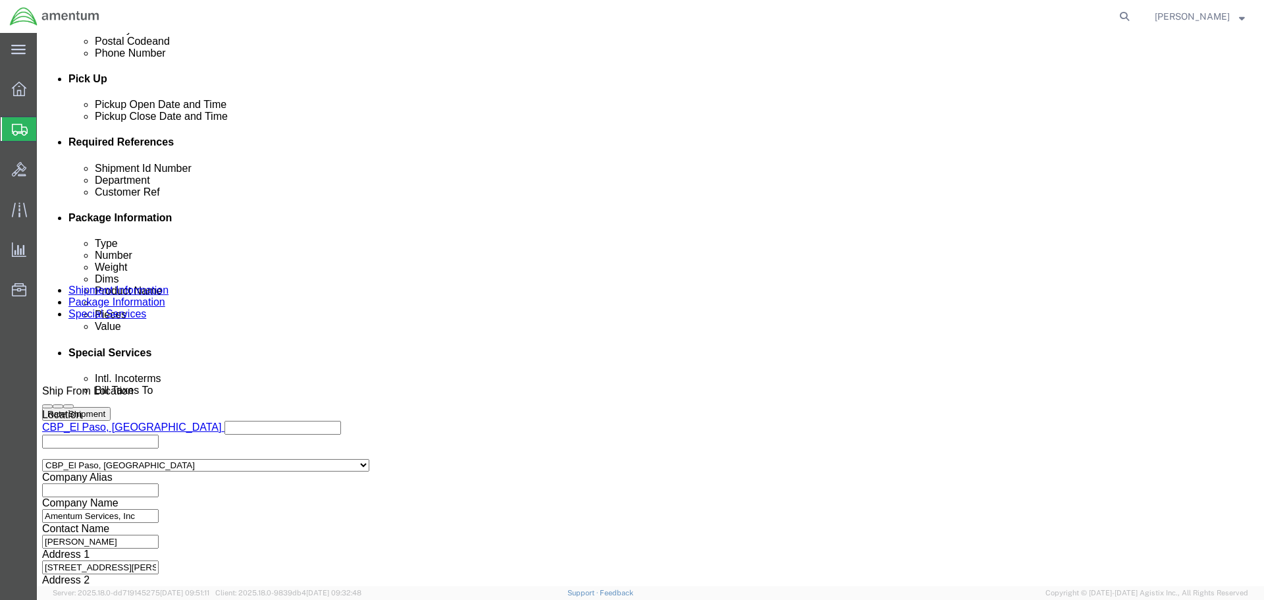
scroll to position [602, 0]
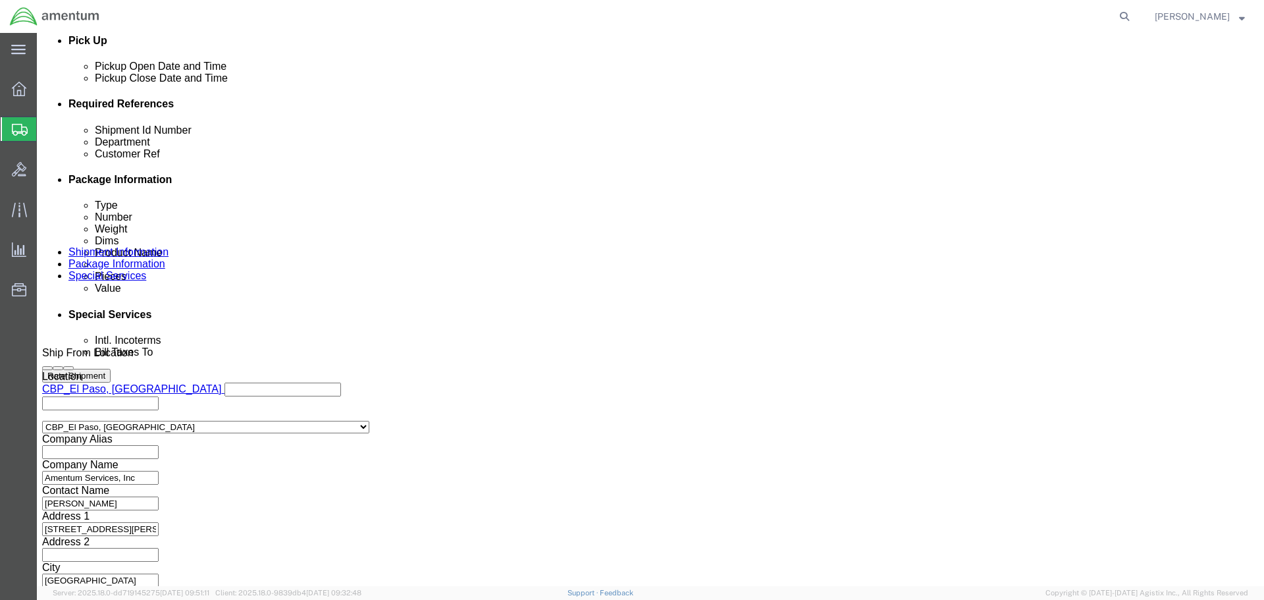
type input "CBP0043911"
click button "Continue"
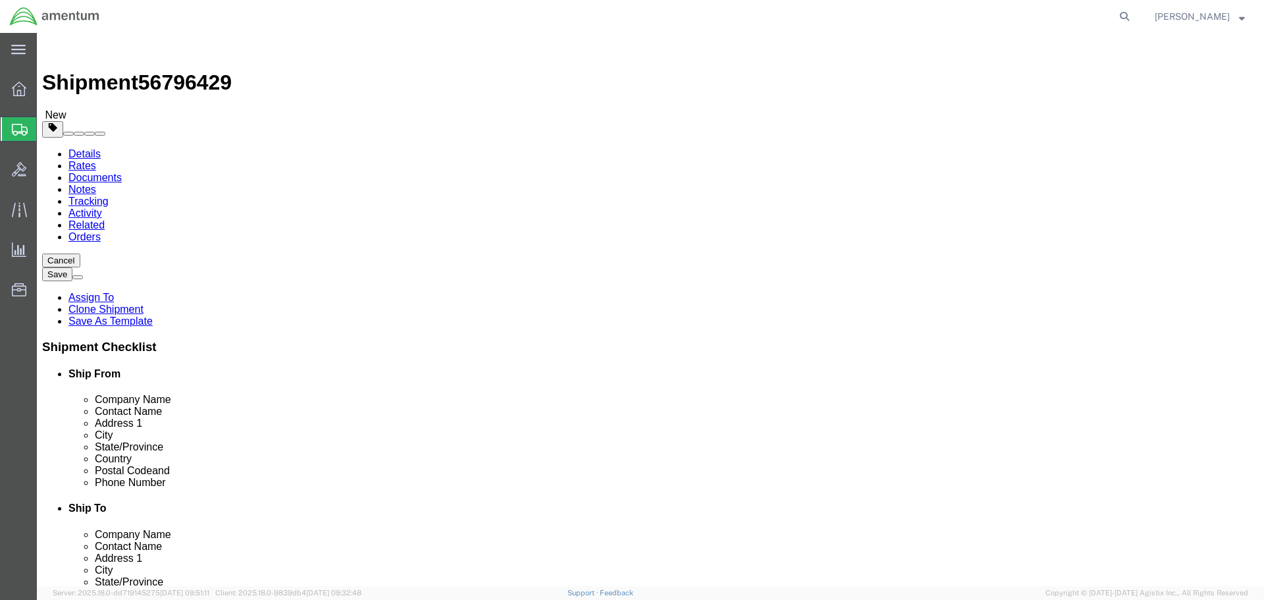
click input "1"
type input "1"
type input "22"
type input "14"
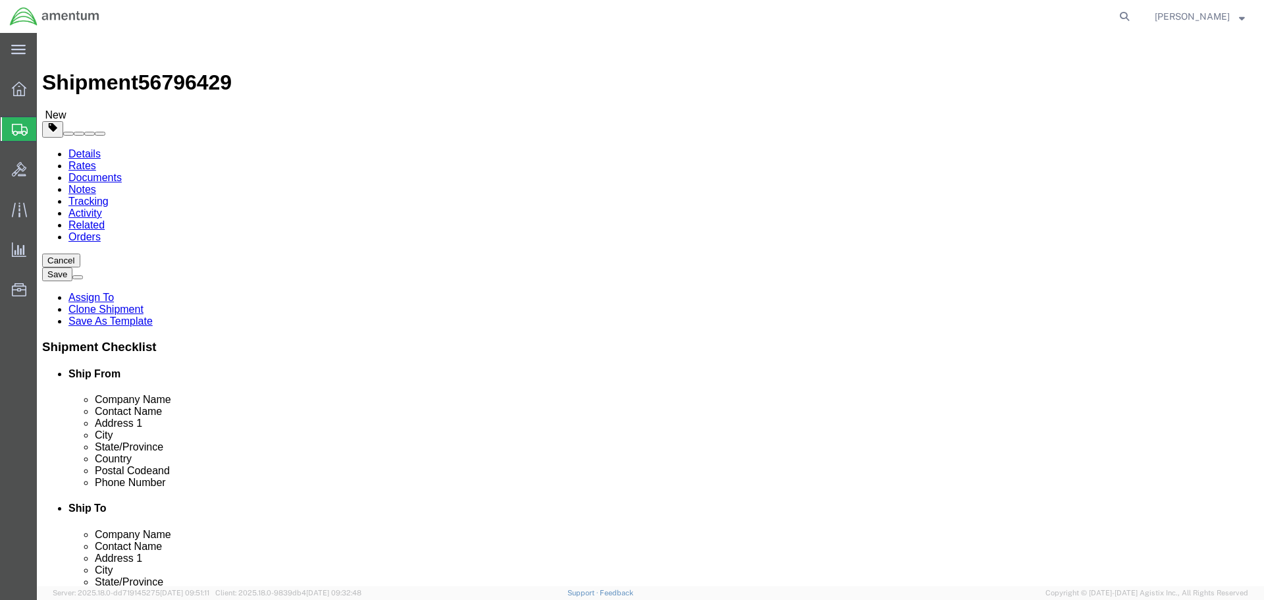
type input "27"
click button "Rate Shipment"
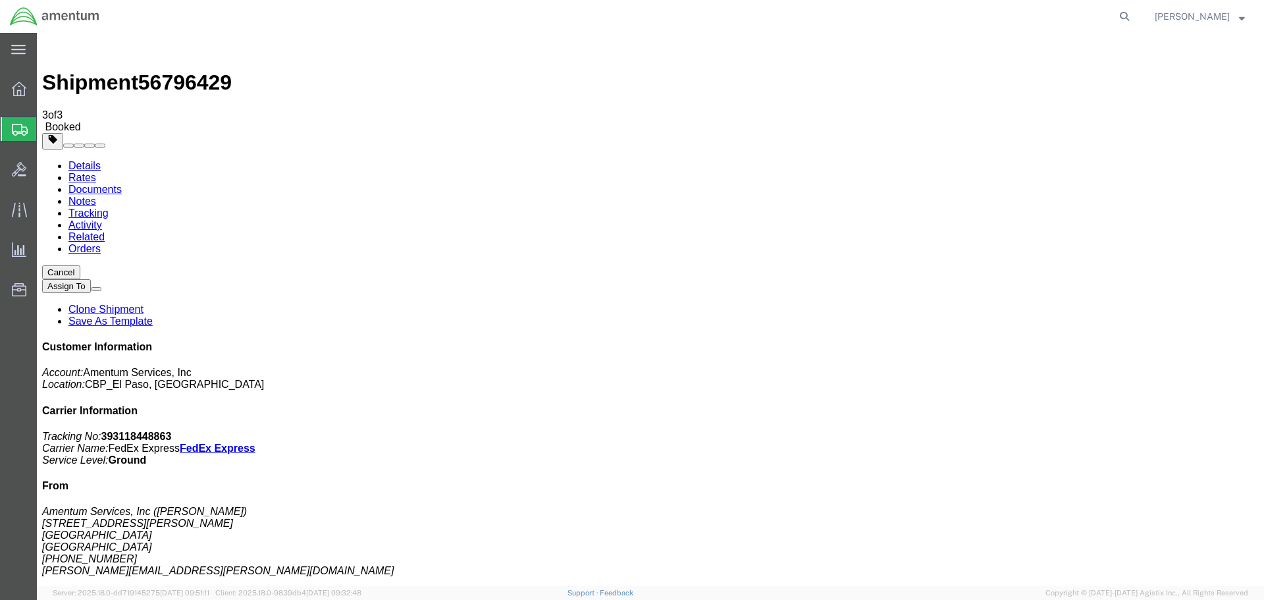
click at [144, 304] on link "Clone Shipment" at bounding box center [105, 309] width 75 height 11
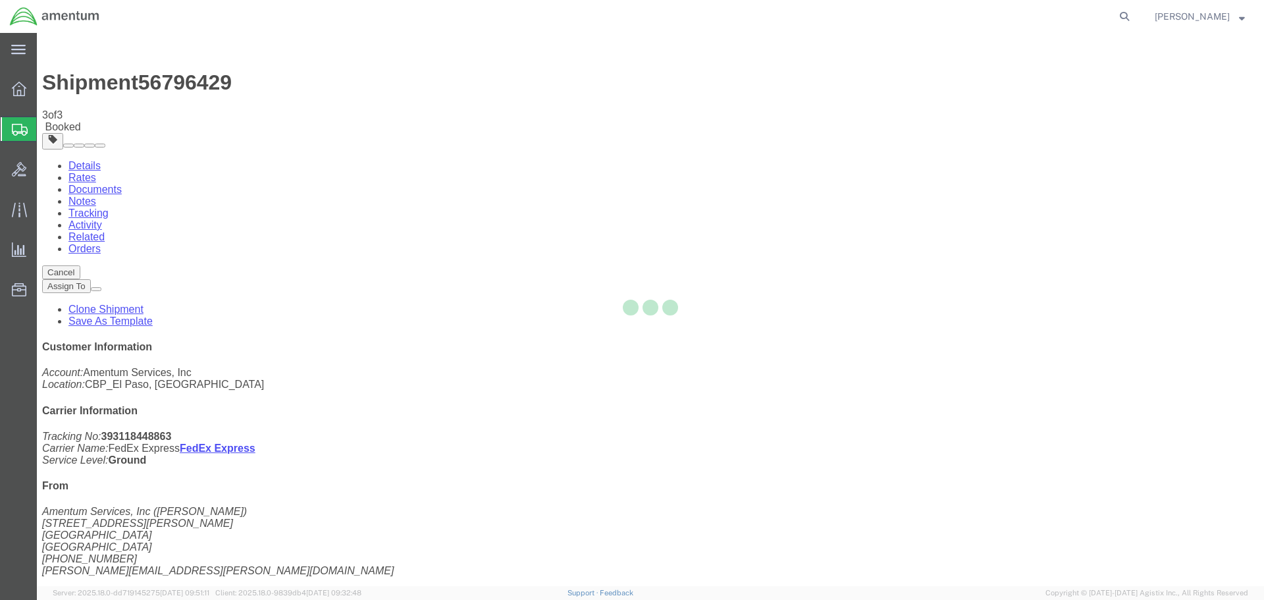
select select "49831"
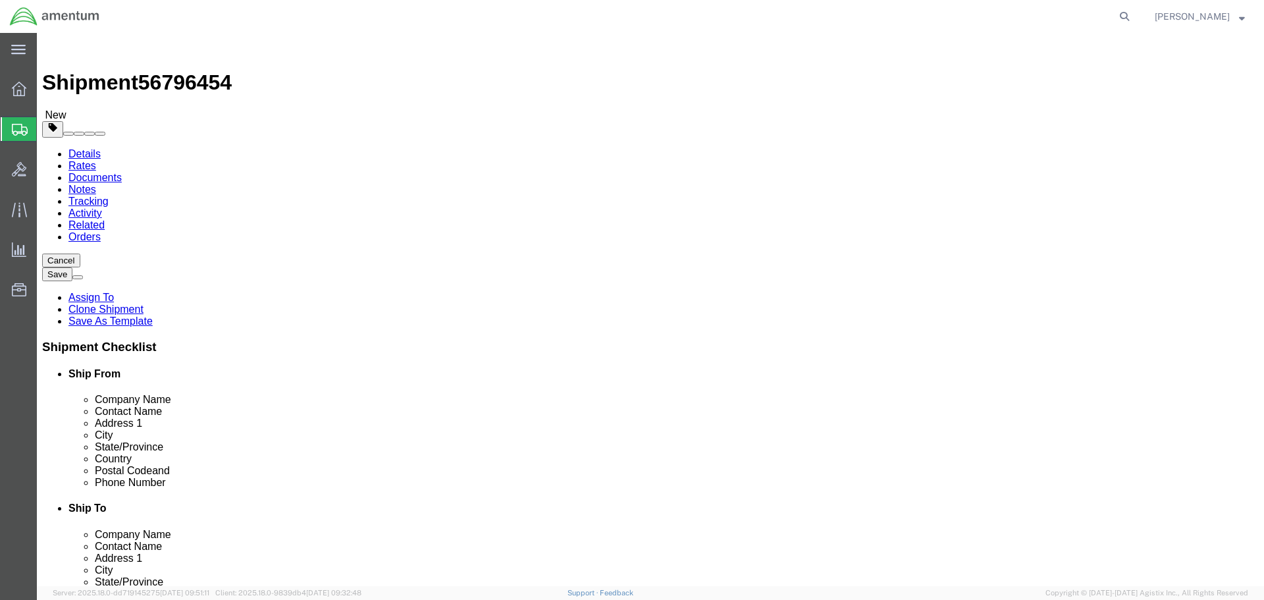
click input "CBP0043911"
type input "CBP0043912"
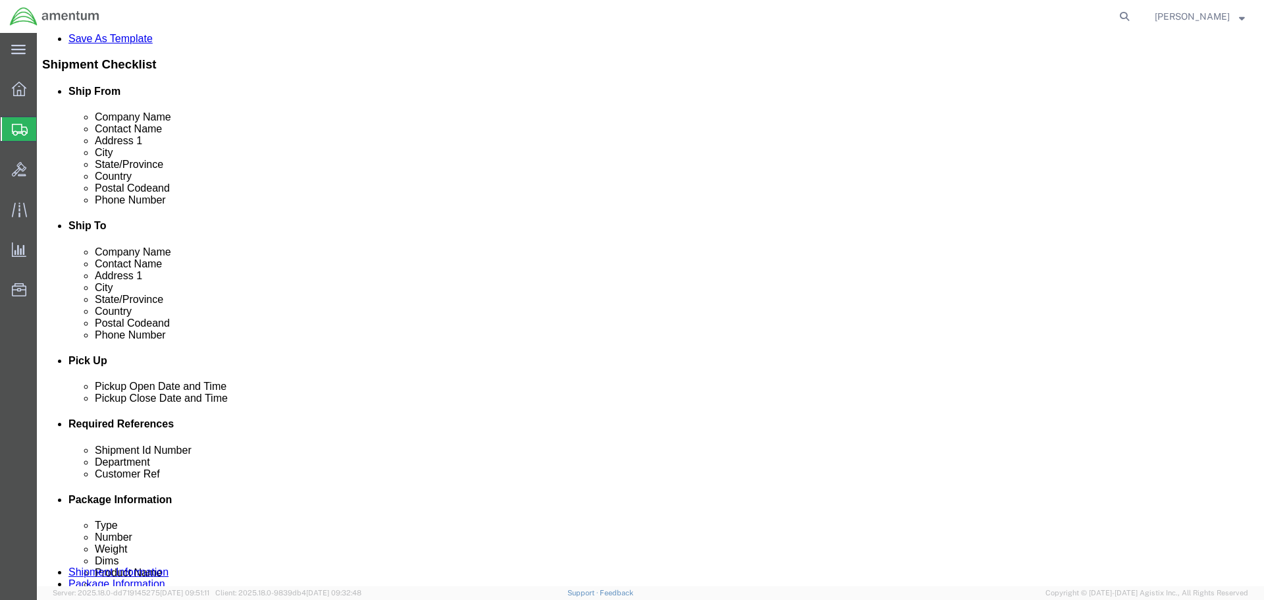
scroll to position [395, 0]
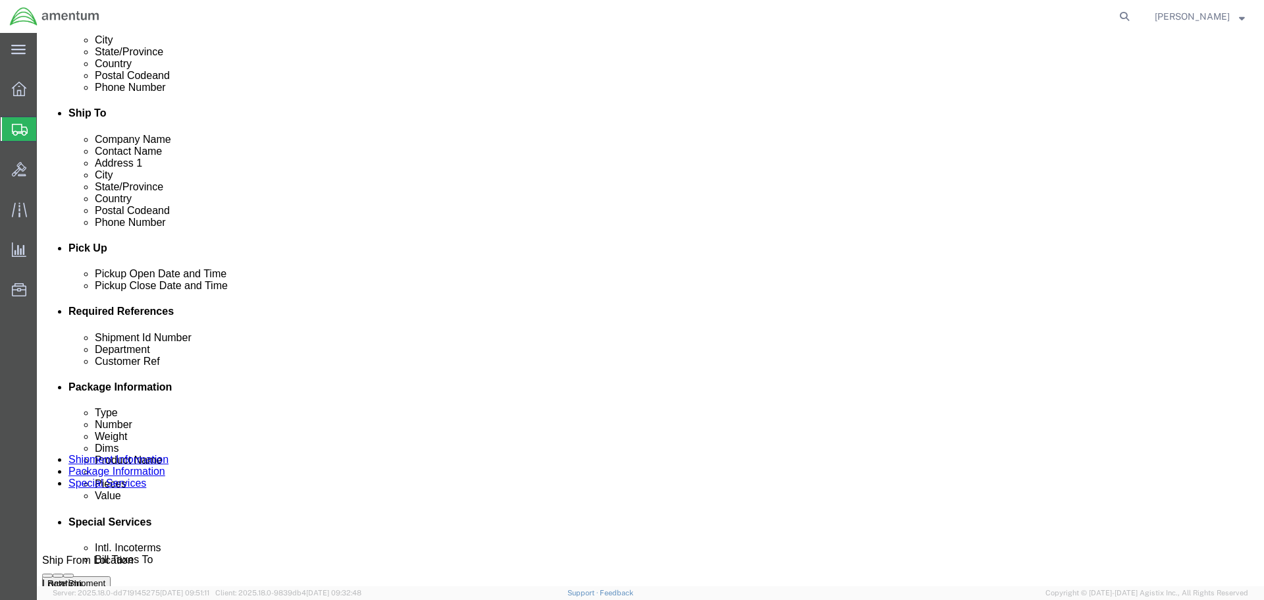
click input "CBP0043911"
type input "CBP0043912"
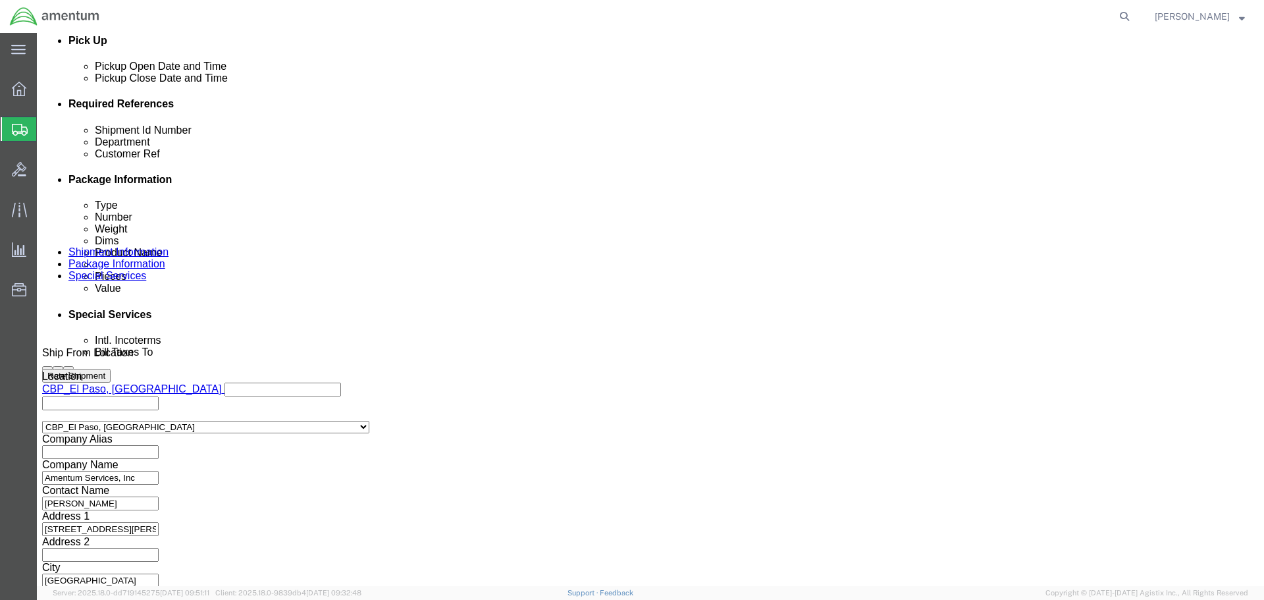
type input "CBP0043912"
click button "Continue"
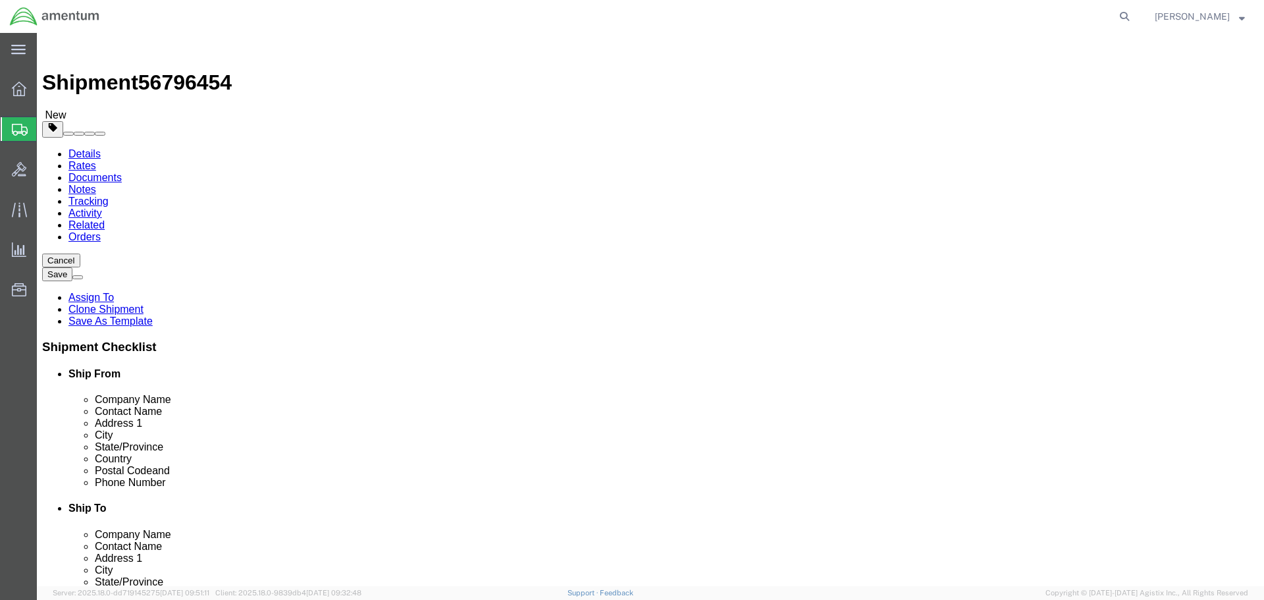
click input "1"
type input "18"
type input "12"
type input "10"
type input "24"
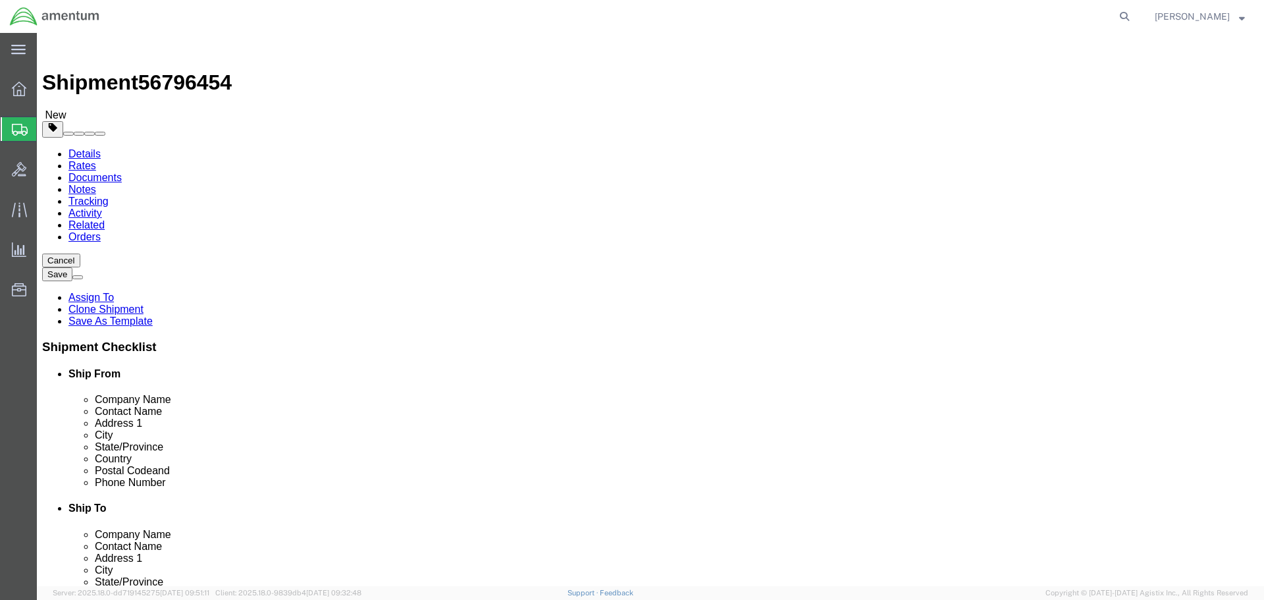
click button "Rate Shipment"
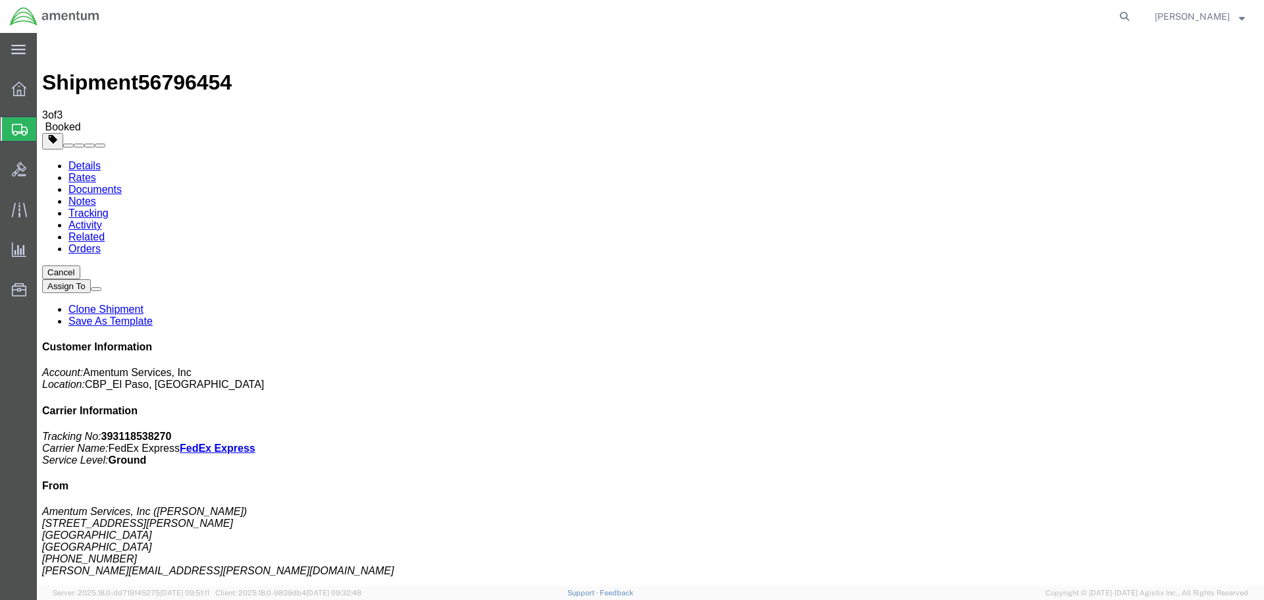
drag, startPoint x: 146, startPoint y: 237, endPoint x: 196, endPoint y: 309, distance: 87.1
click at [144, 304] on link "Clone Shipment" at bounding box center [105, 309] width 75 height 11
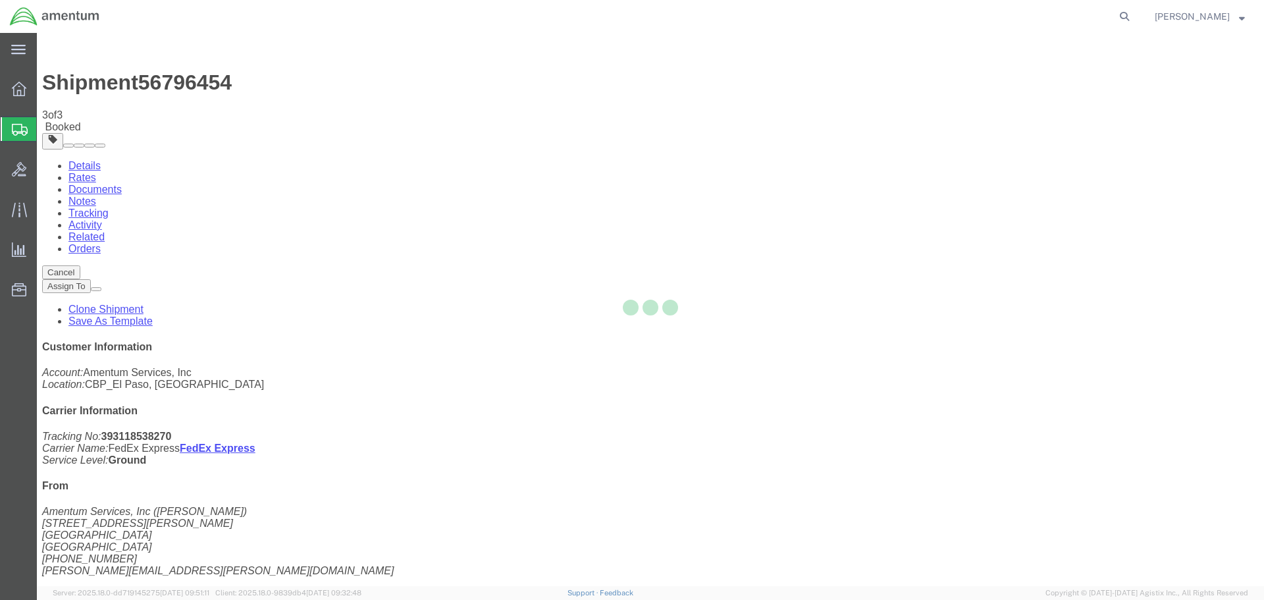
select select "49831"
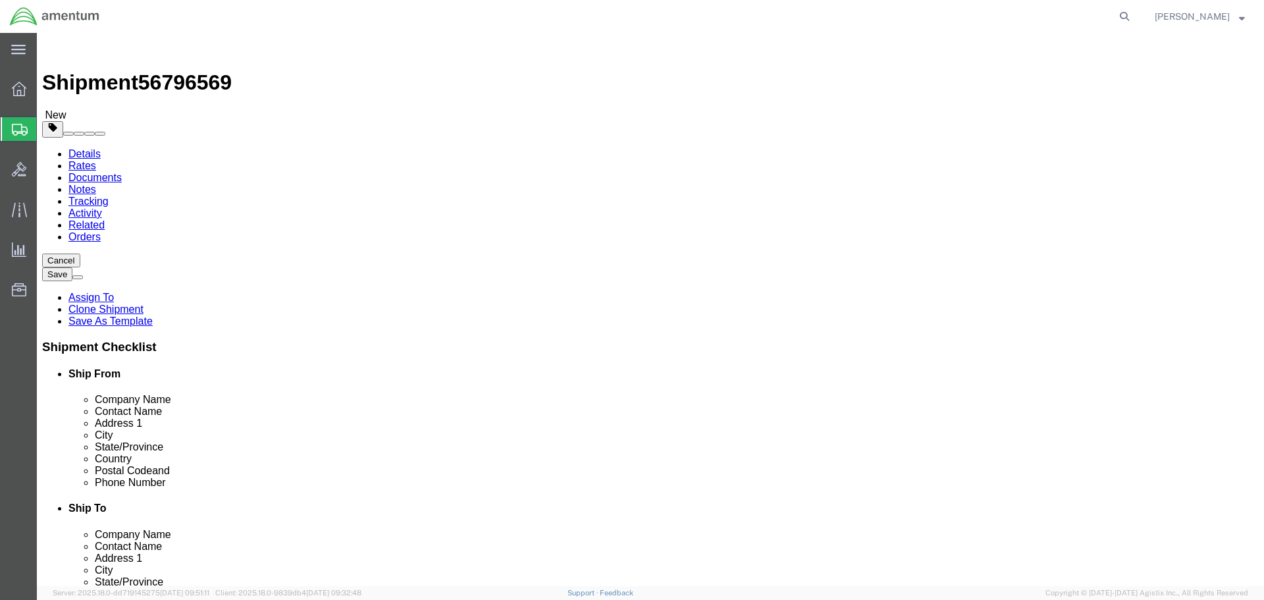
click input "CBP0043912"
drag, startPoint x: 760, startPoint y: 272, endPoint x: 572, endPoint y: 276, distance: 187.7
click div "Contact Name CBP0044062"
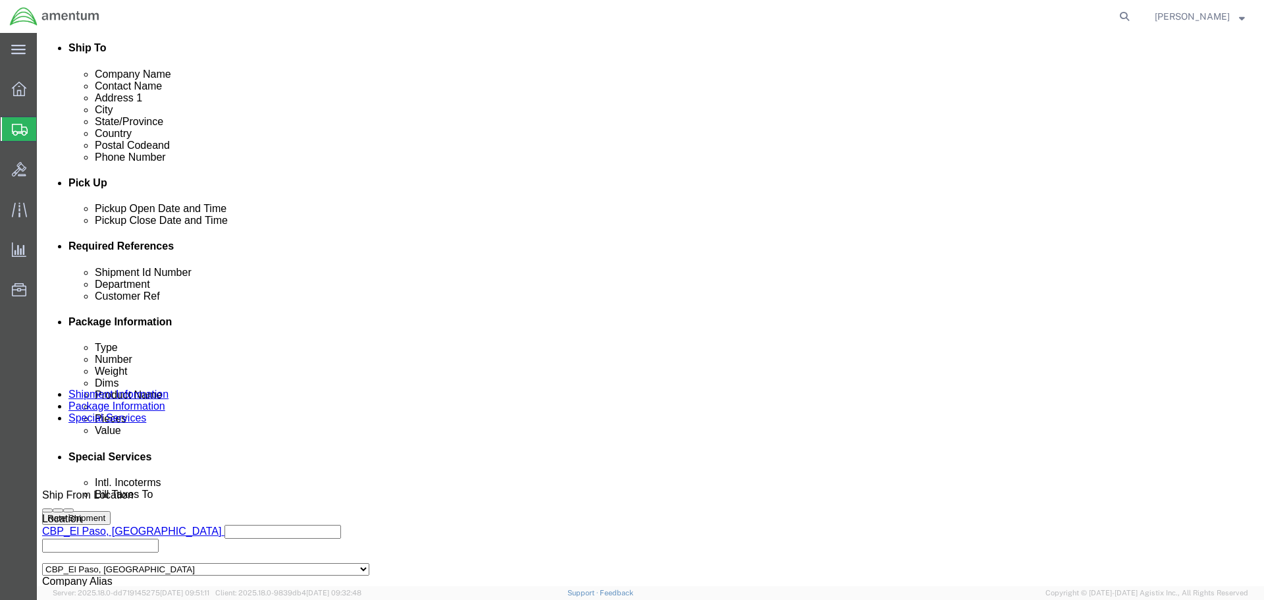
scroll to position [461, 0]
type input "CBP0044062"
drag, startPoint x: 267, startPoint y: 346, endPoint x: 104, endPoint y: 354, distance: 162.8
click div "Shipment Id Number CBP0043912"
paste input "406"
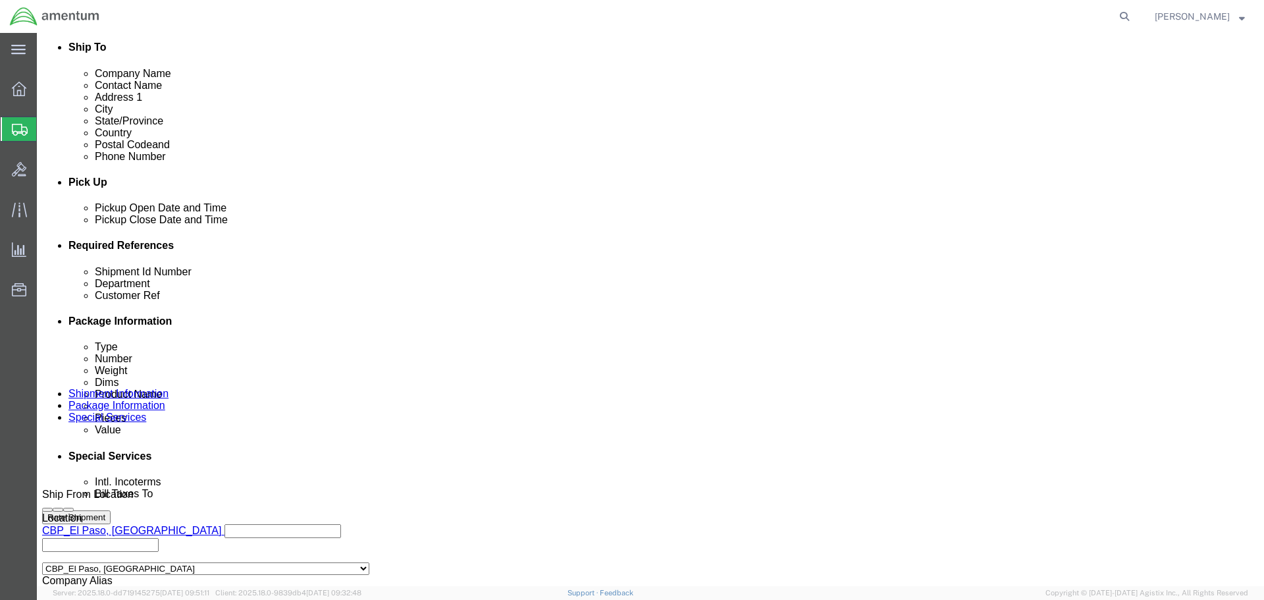
type input "CBP0044062"
paste input "406"
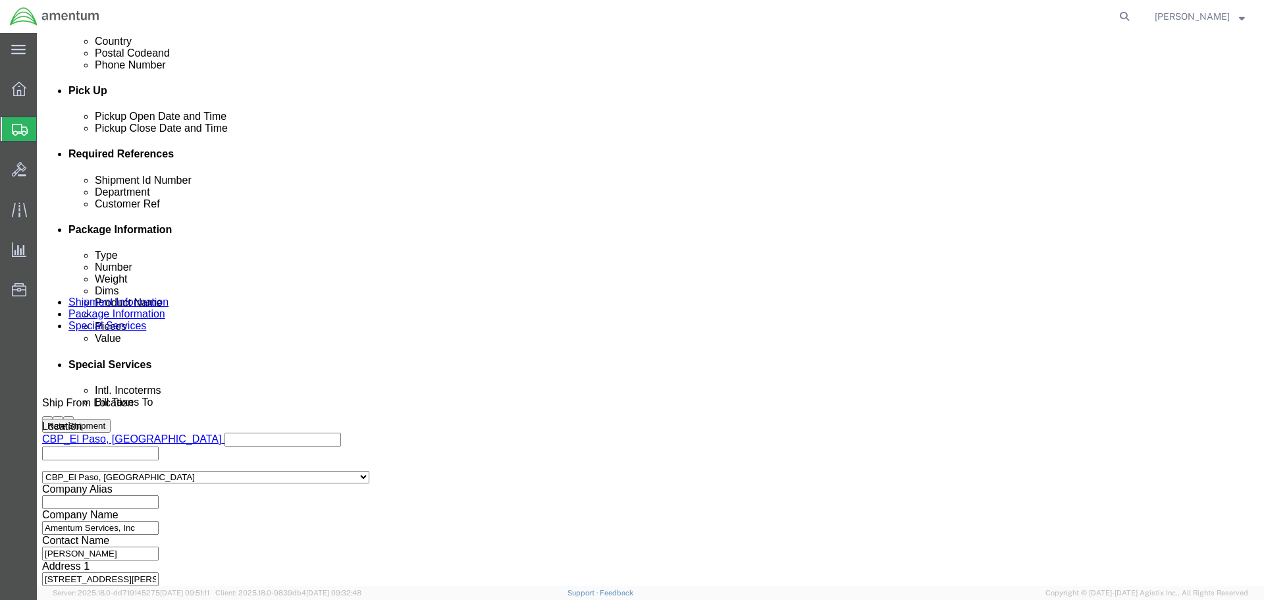
scroll to position [602, 0]
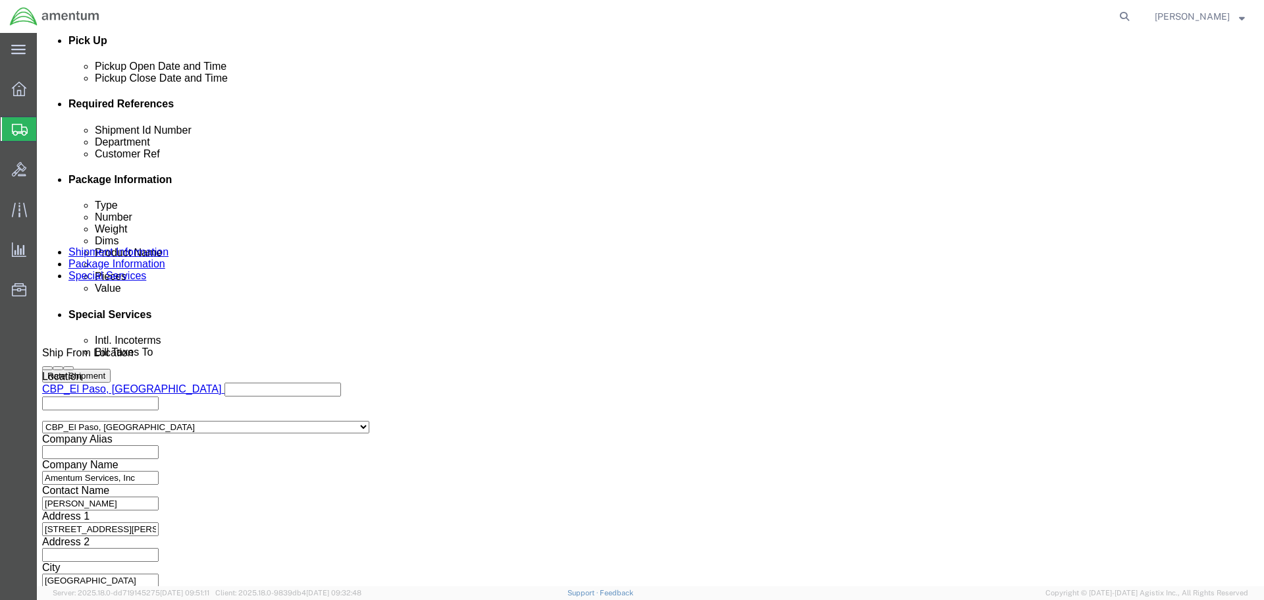
type input "CBP0044062"
click button "Continue"
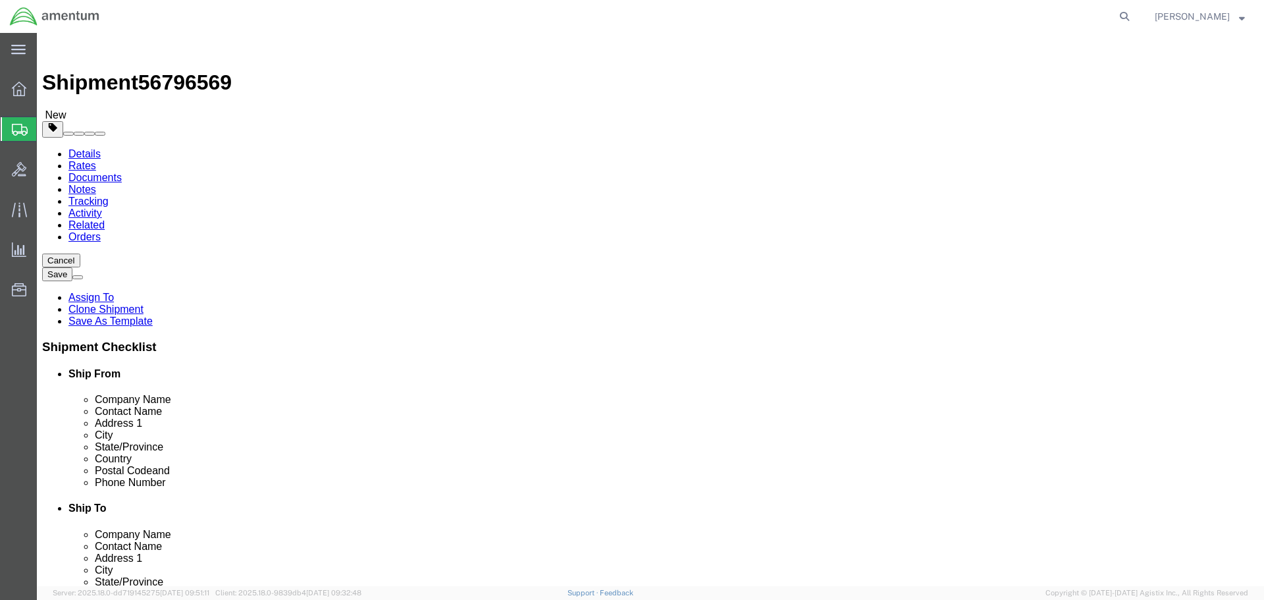
click input "1"
type input "8"
type input "14"
type input "4"
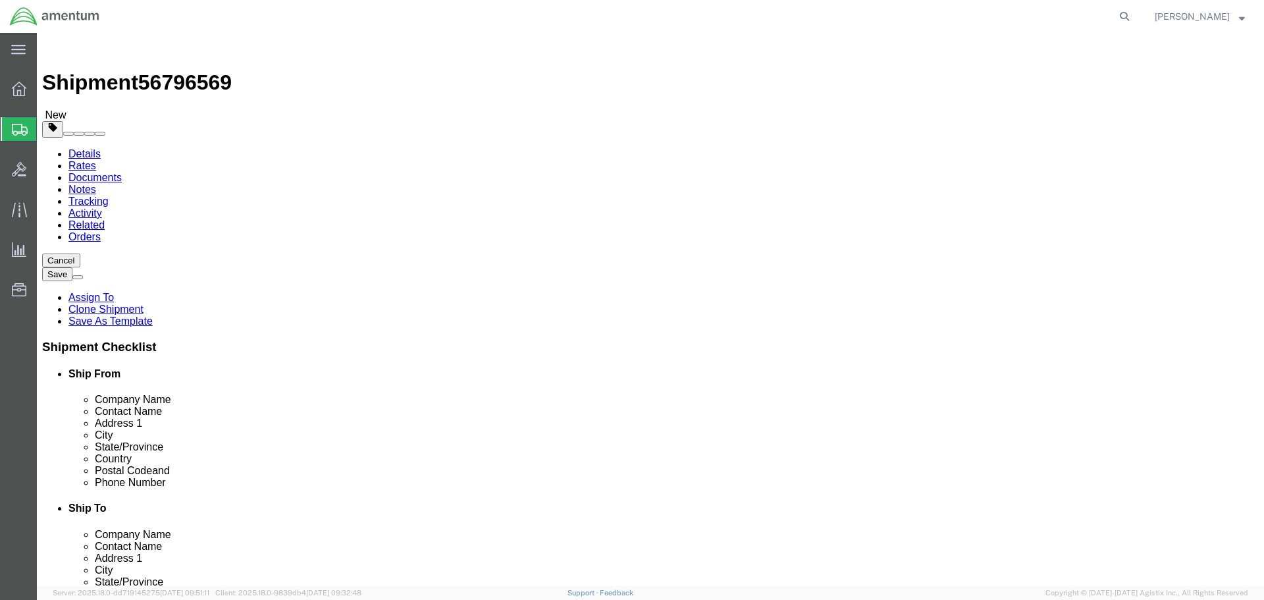
click button "Rate Shipment"
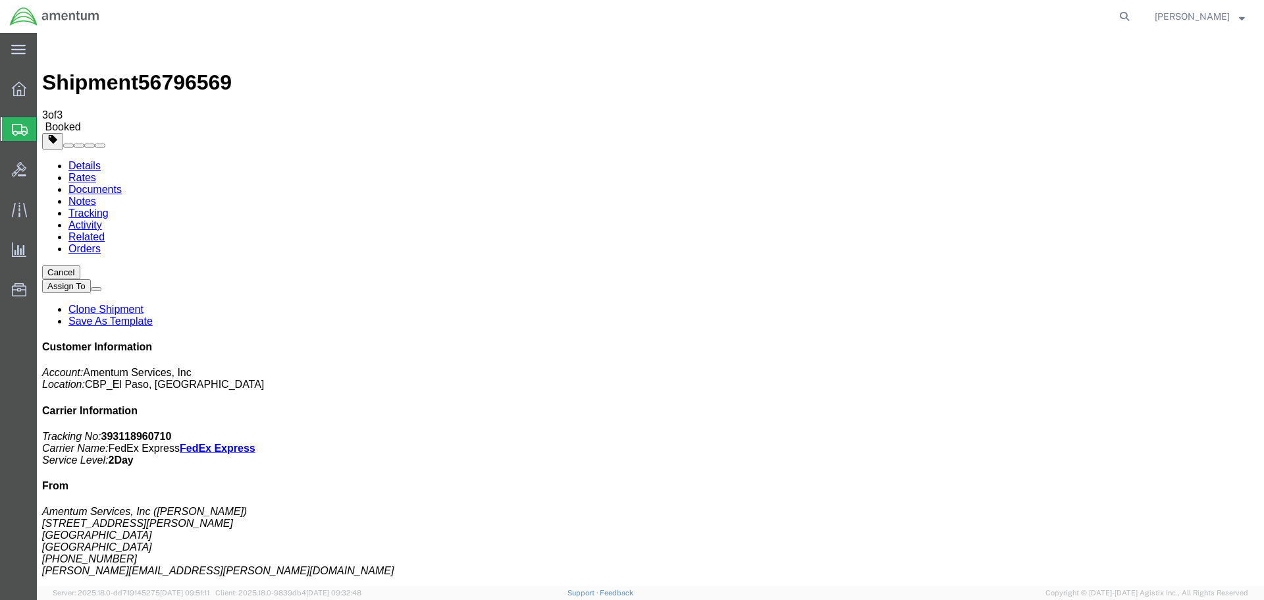
click at [144, 304] on link "Clone Shipment" at bounding box center [105, 309] width 75 height 11
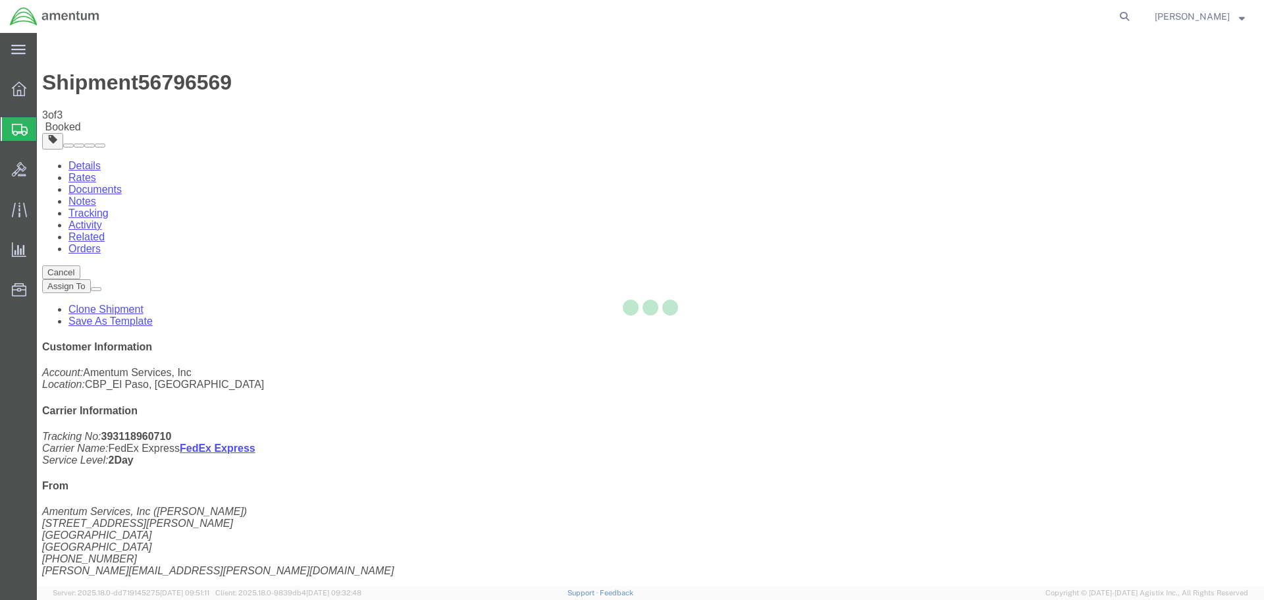
select select "49831"
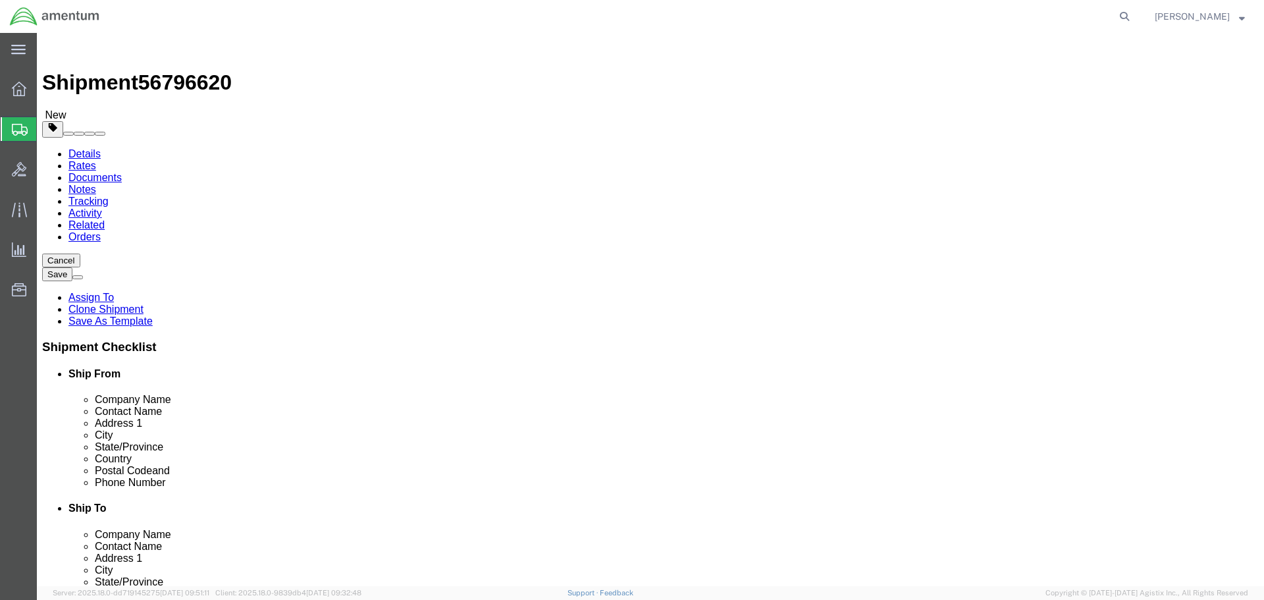
click input "CBP0044062"
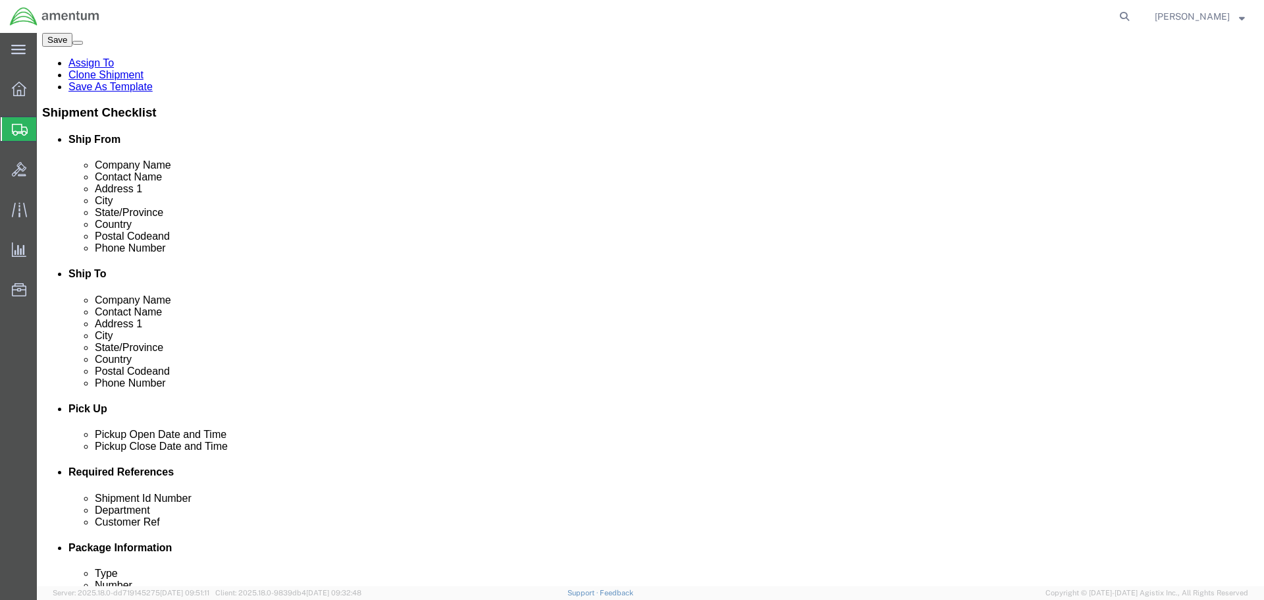
scroll to position [395, 0]
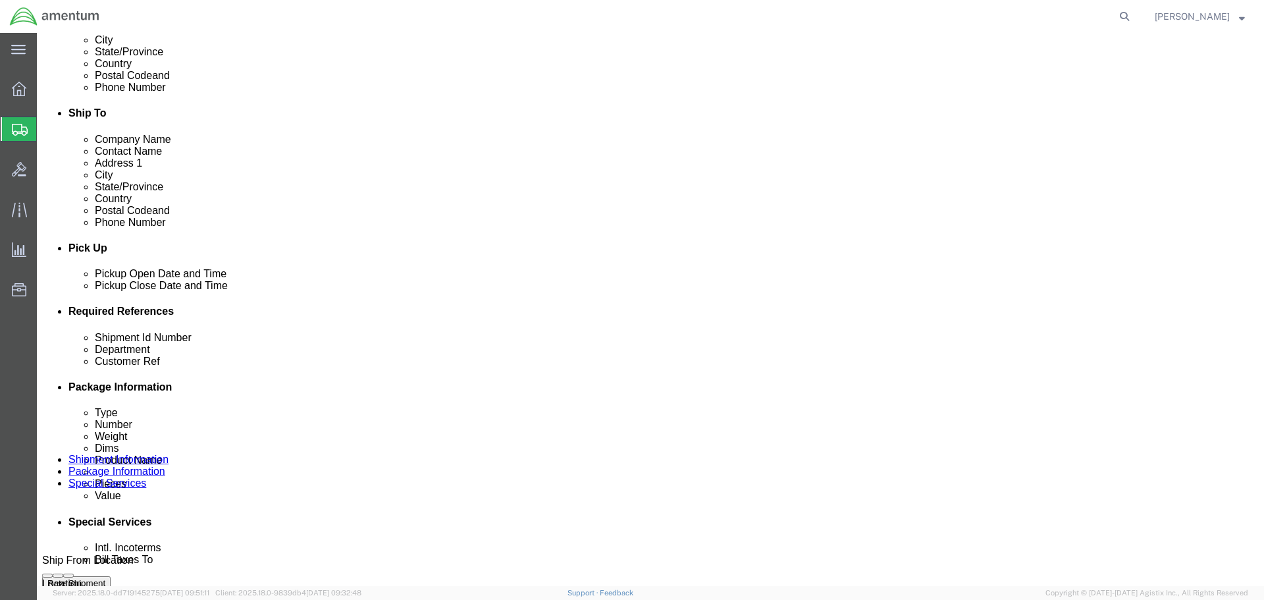
type input "CBP0044063"
click input "CBP0044062"
type input "CBP0044063"
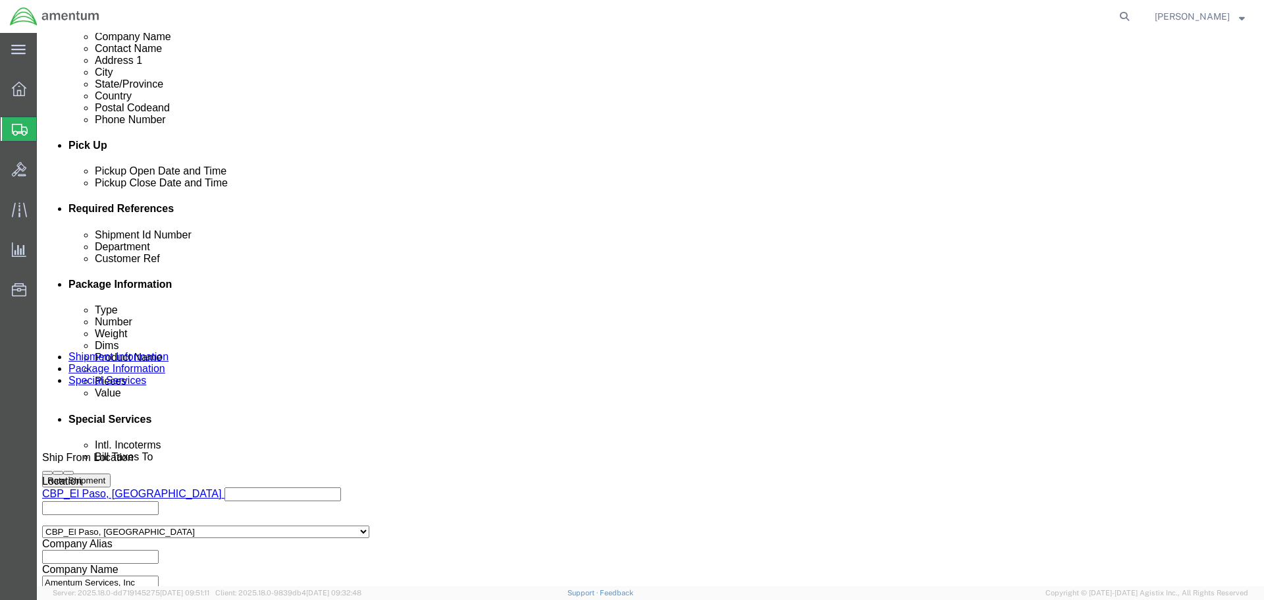
scroll to position [602, 0]
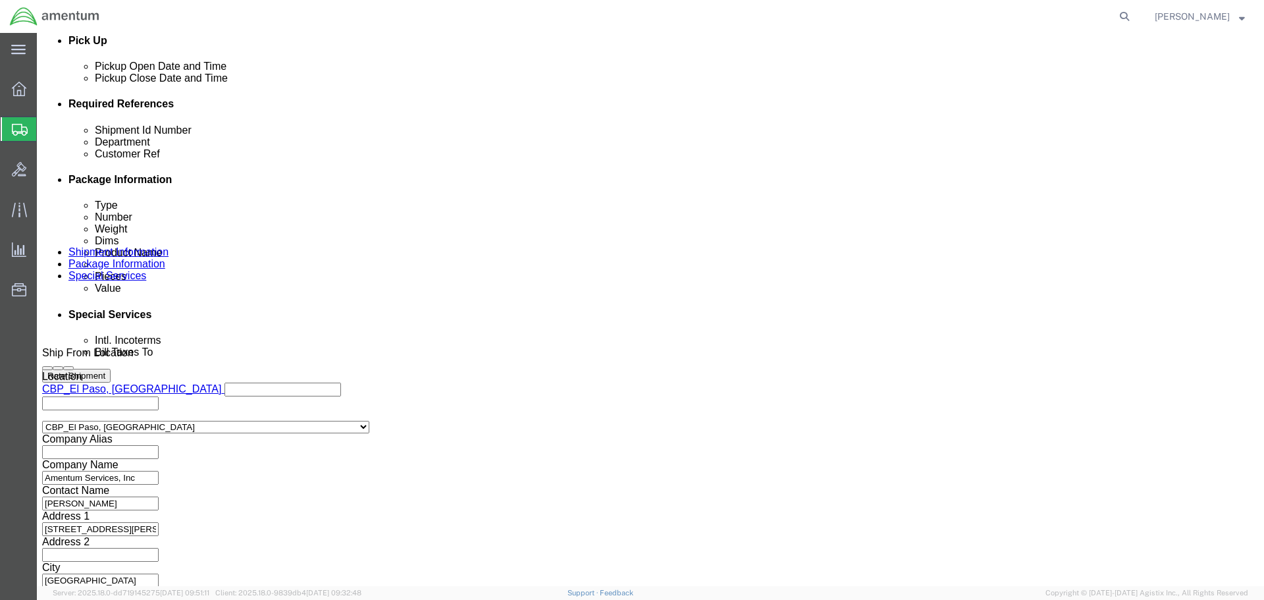
type input "CBP0044063"
click button "Rate Shipment"
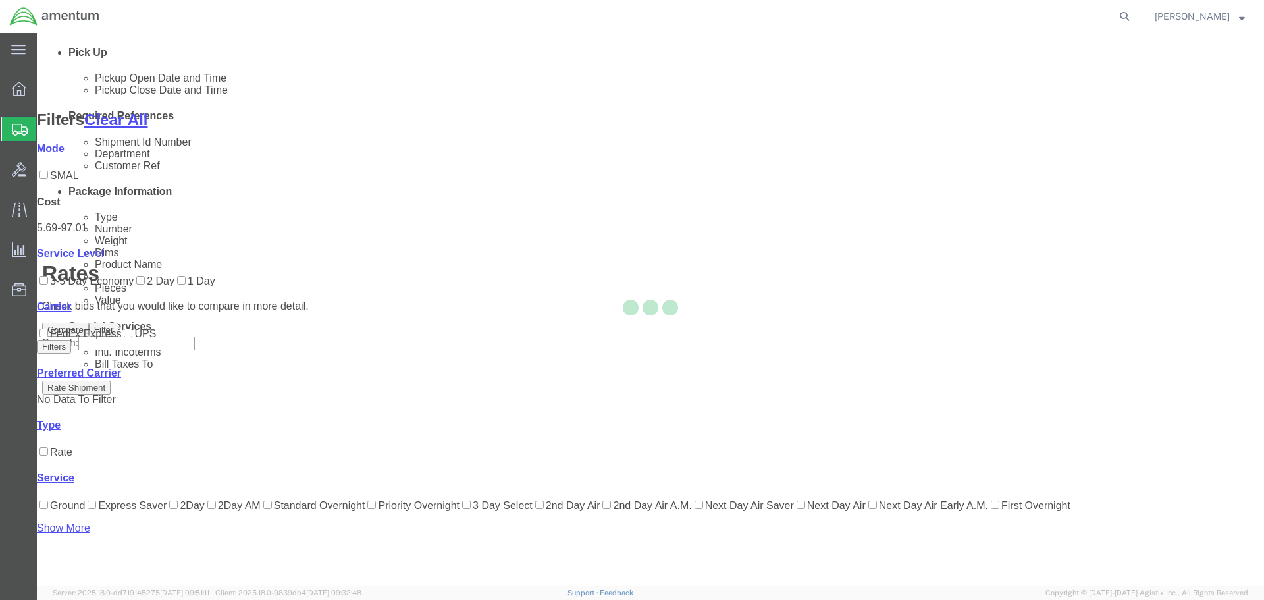
scroll to position [57, 0]
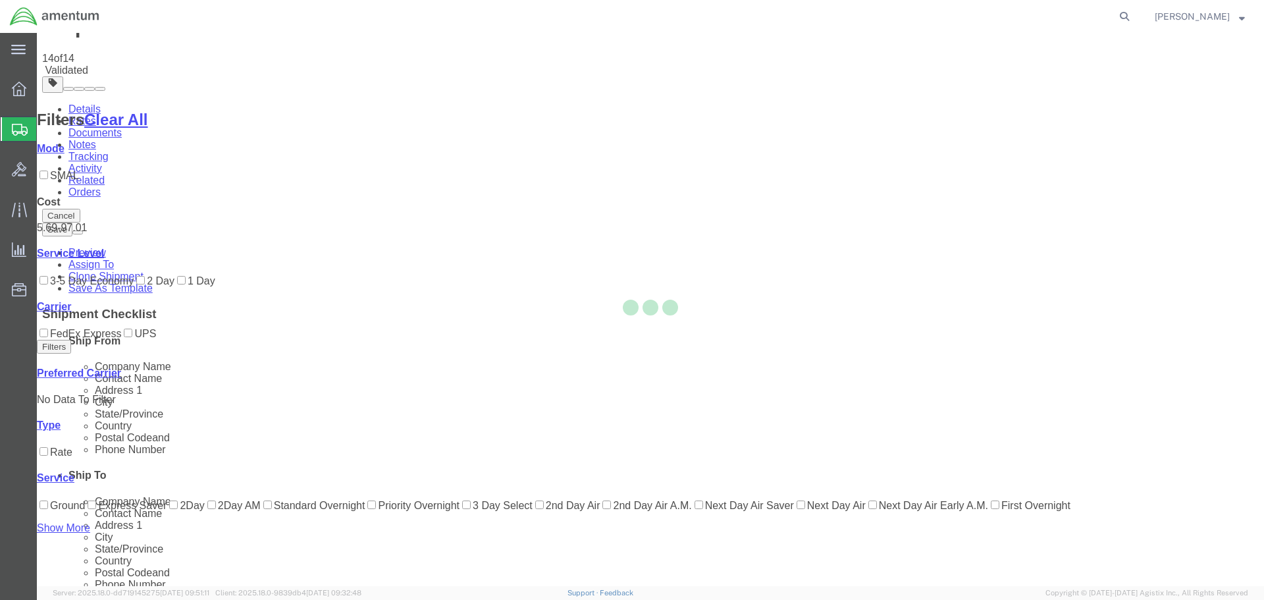
scroll to position [0, 0]
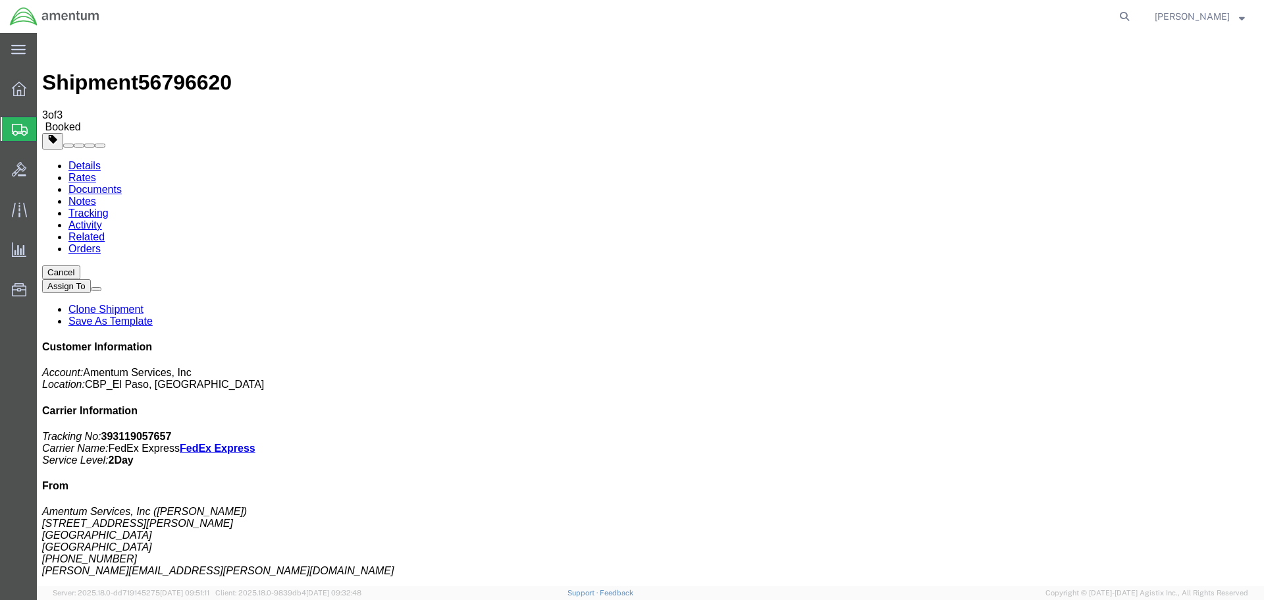
drag, startPoint x: 119, startPoint y: 238, endPoint x: 216, endPoint y: 343, distance: 143.0
